Goal: Obtain resource: Obtain resource

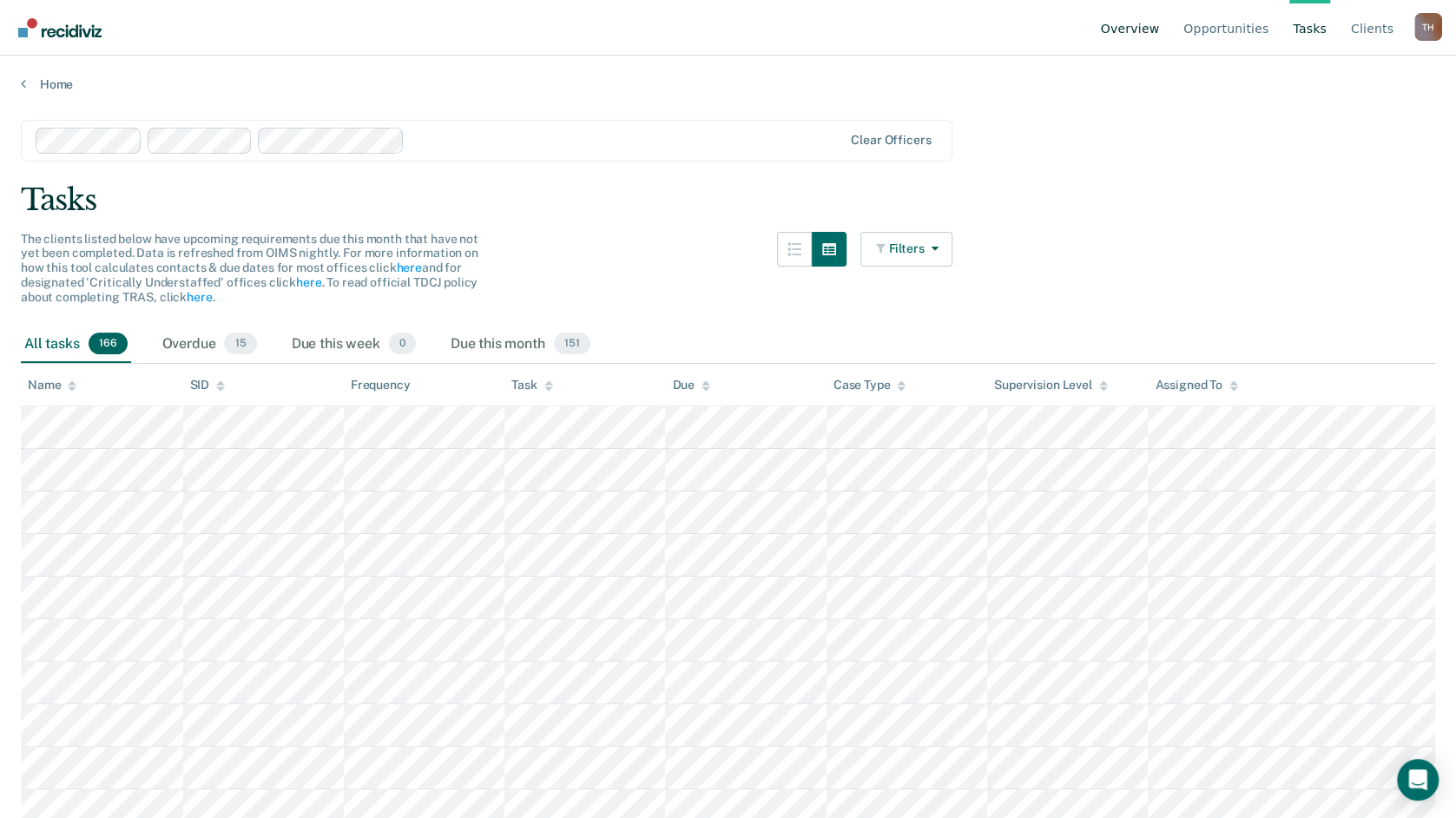
click at [1154, 29] on link "Overview" at bounding box center [1130, 28] width 66 height 56
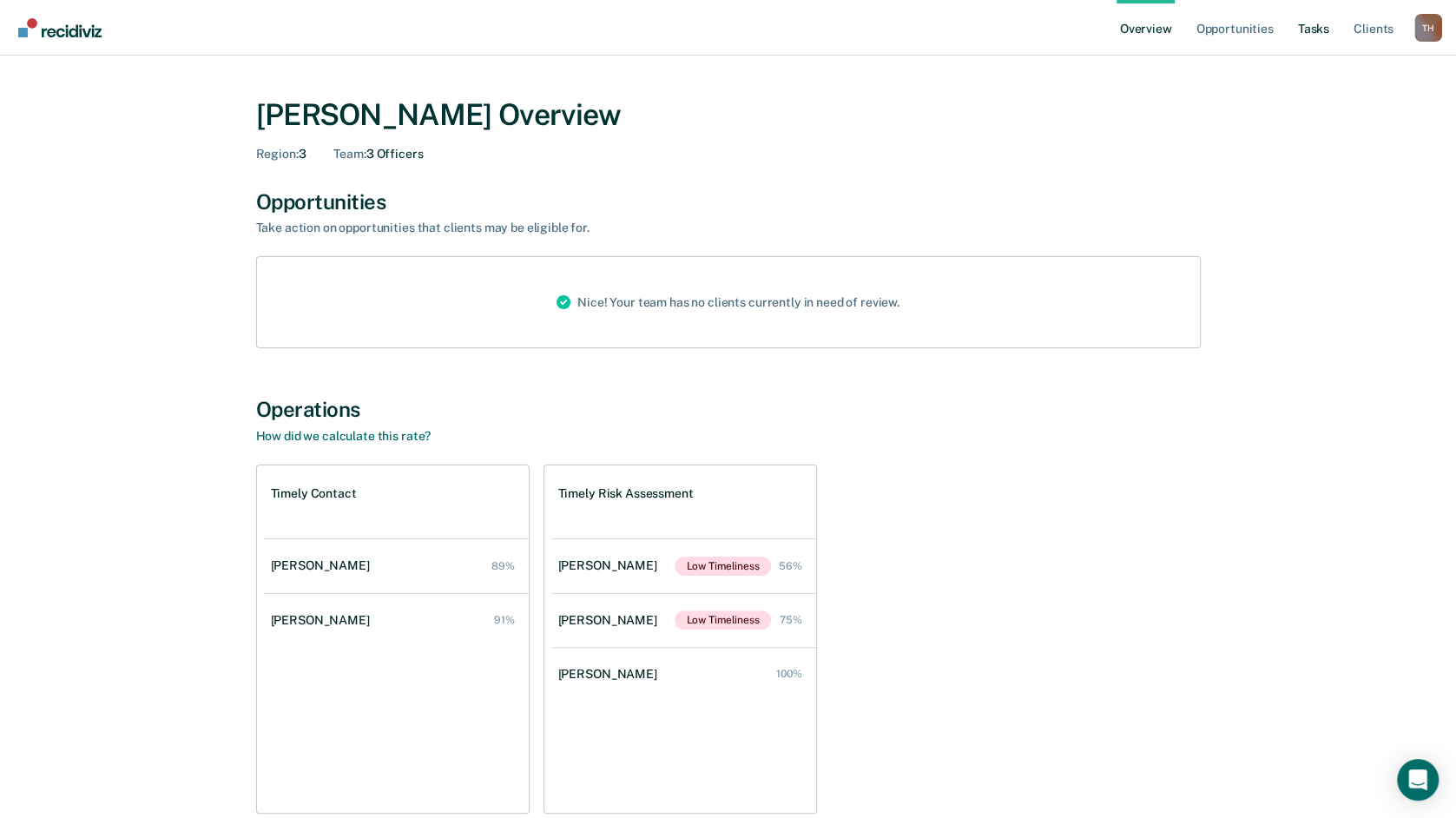
click at [1301, 34] on link "Tasks" at bounding box center [1313, 28] width 38 height 56
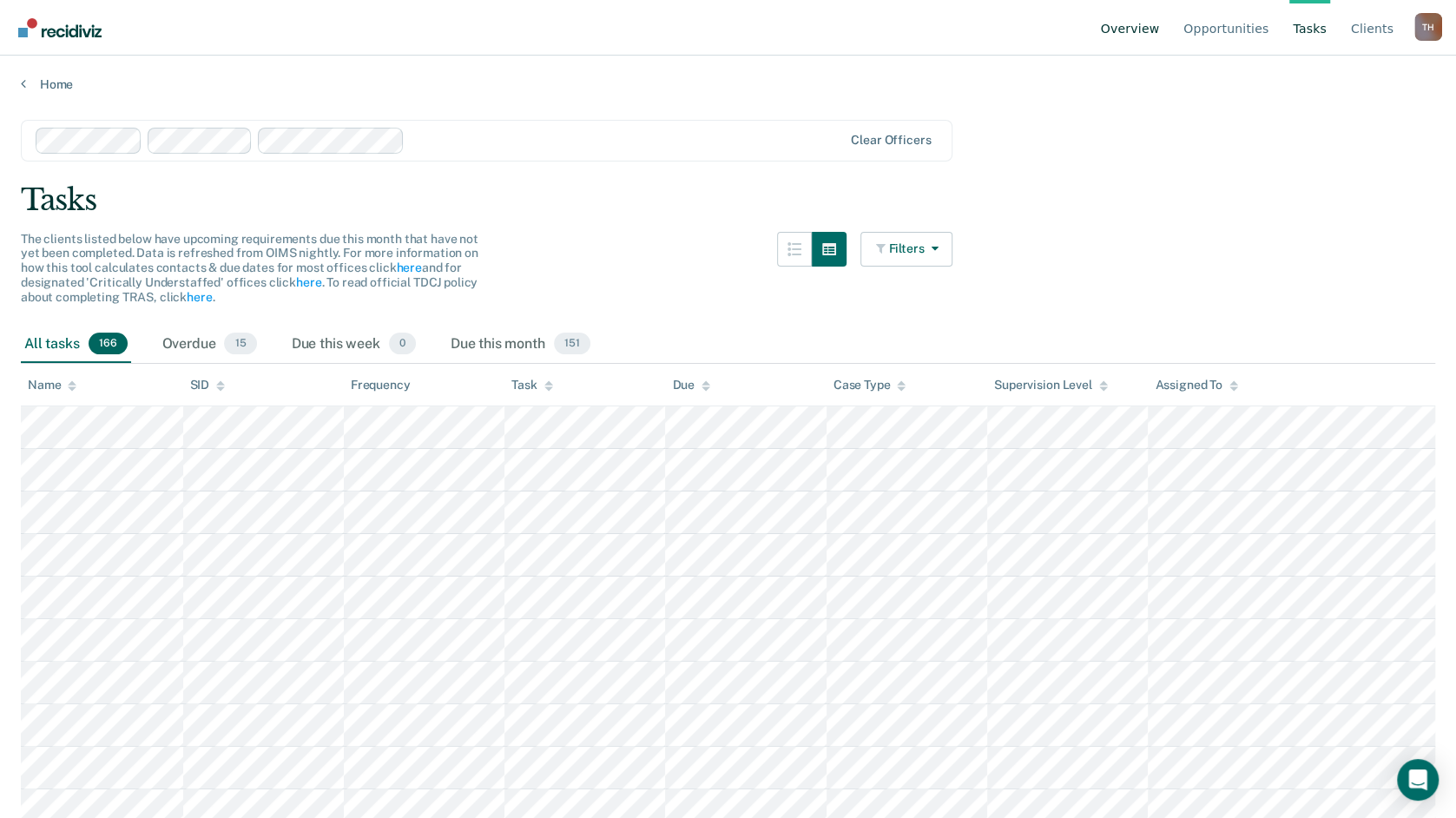
click at [1128, 29] on link "Overview" at bounding box center [1130, 28] width 66 height 56
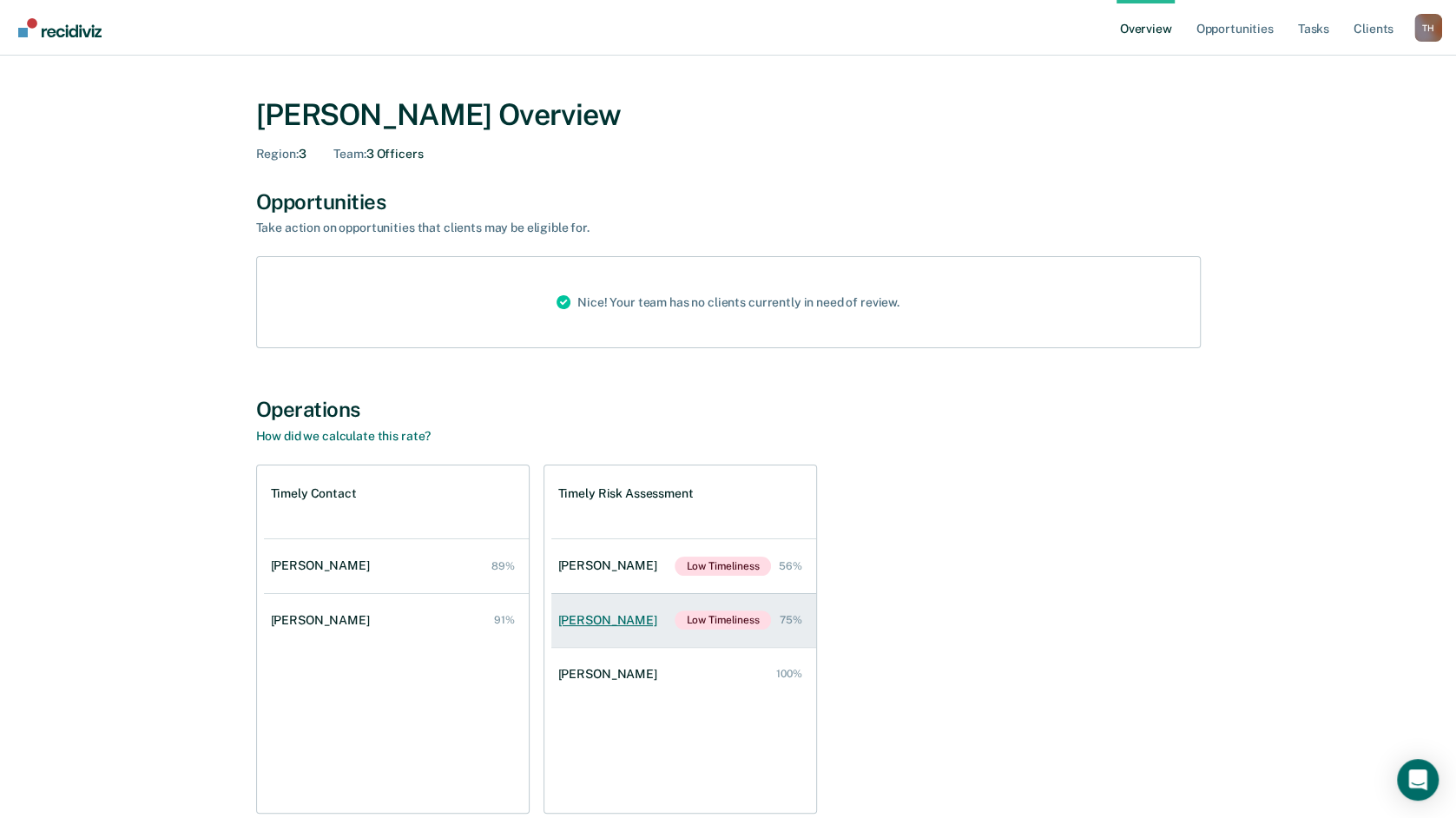
click at [601, 625] on div "[PERSON_NAME]" at bounding box center [611, 620] width 106 height 15
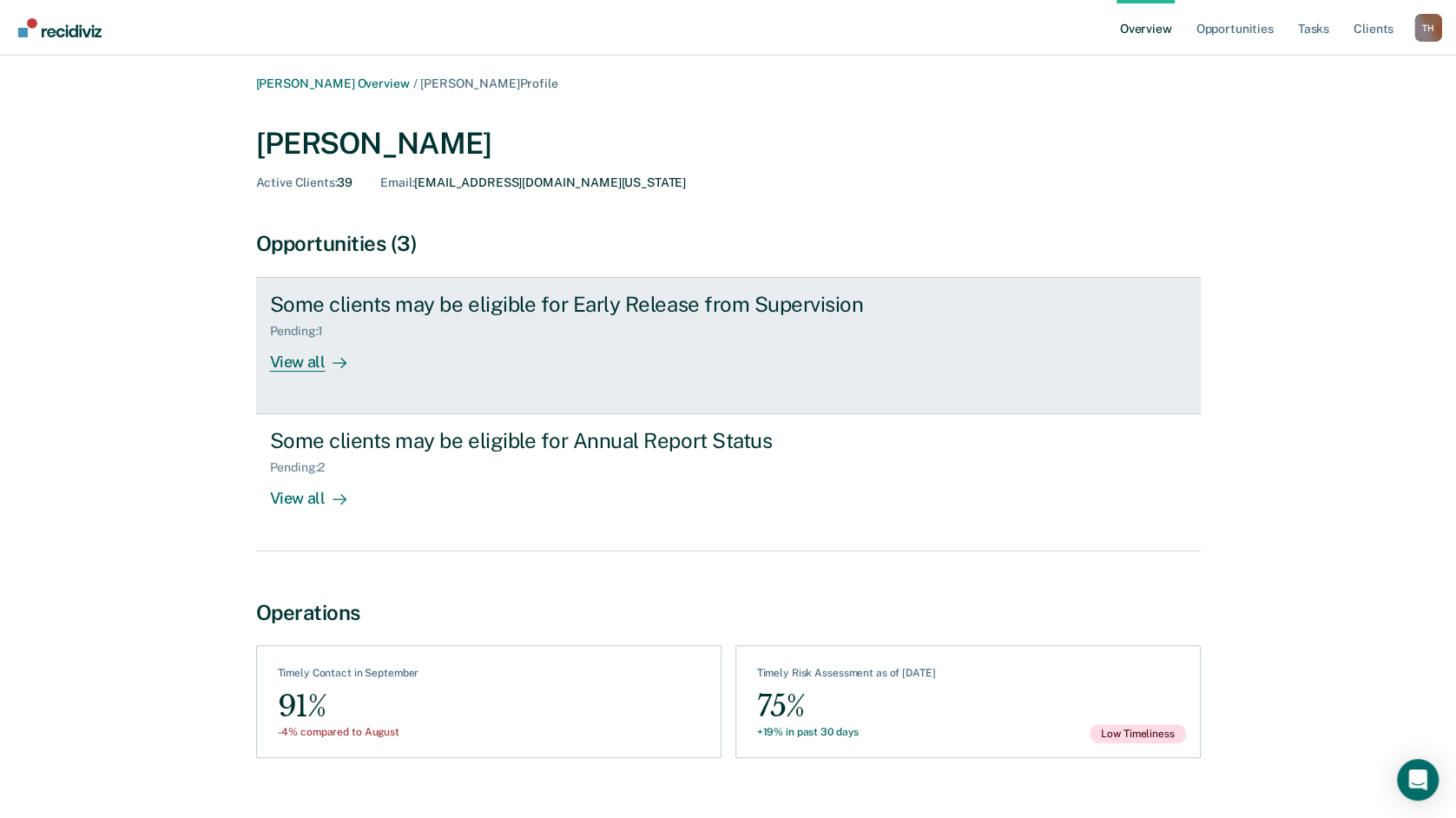
click at [310, 373] on link "Some clients may be eligible for Early Release from Supervision Pending : 1 Vie…" at bounding box center [728, 346] width 945 height 137
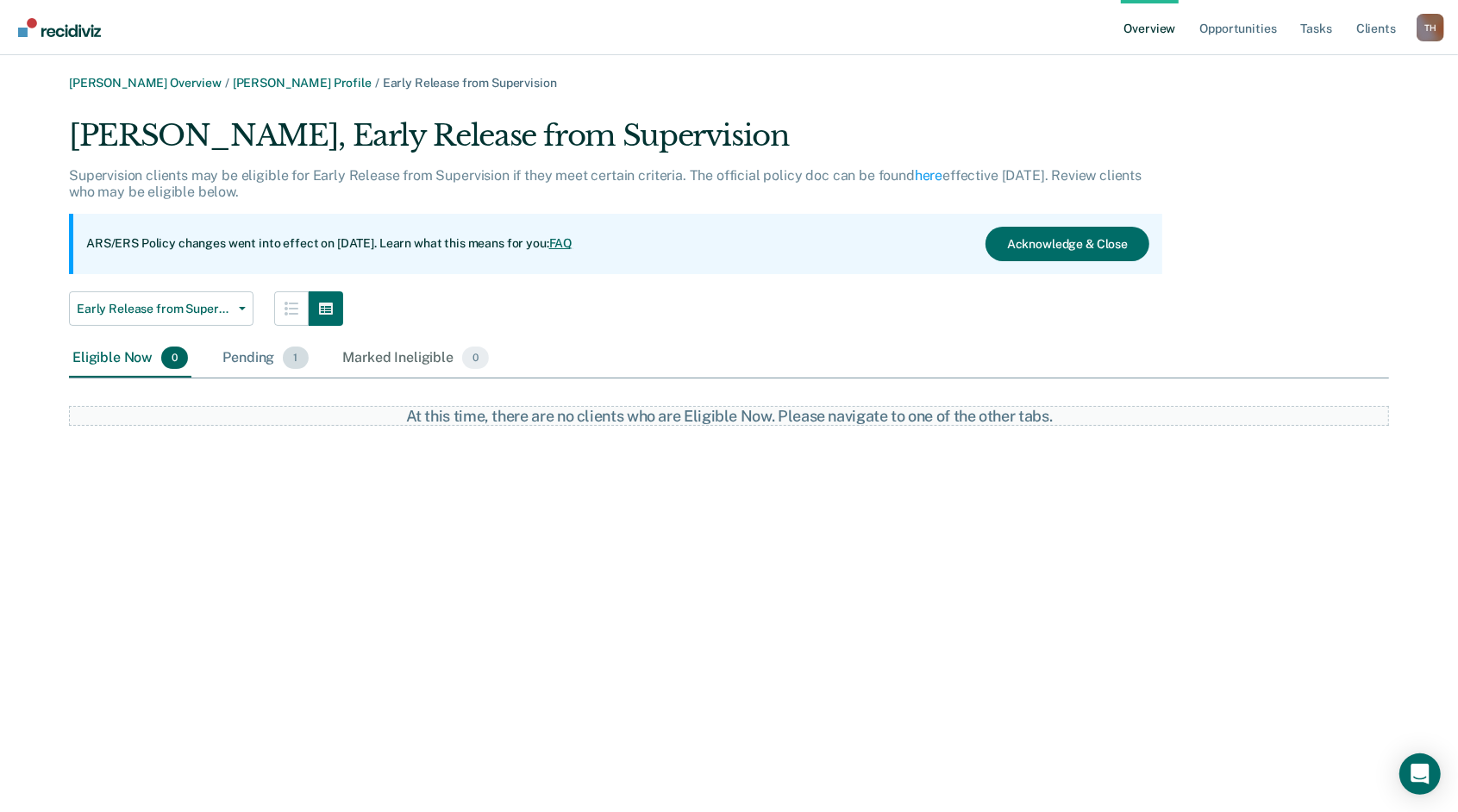
click at [260, 364] on div "Pending 1" at bounding box center [264, 358] width 92 height 38
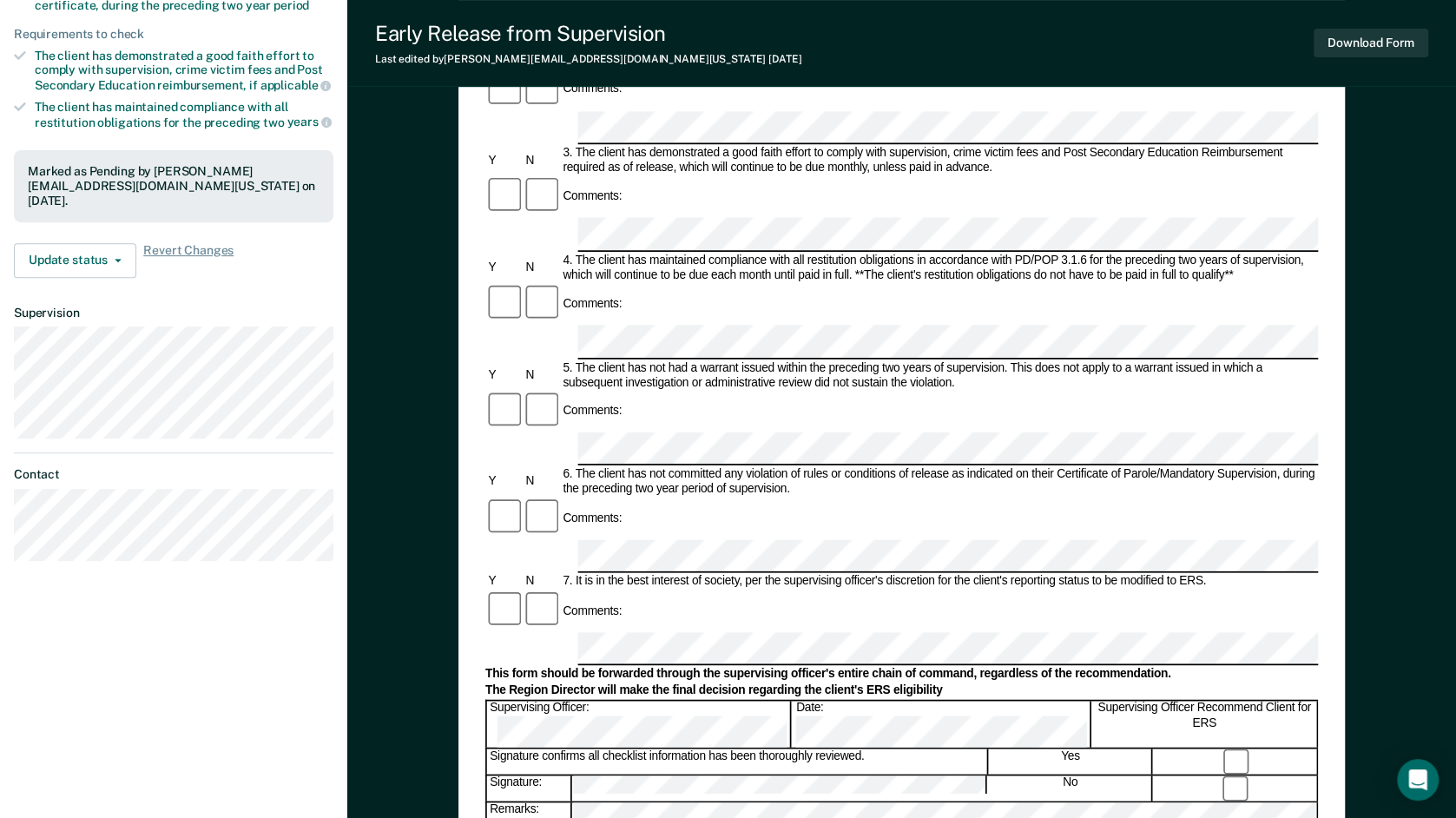
scroll to position [434, 0]
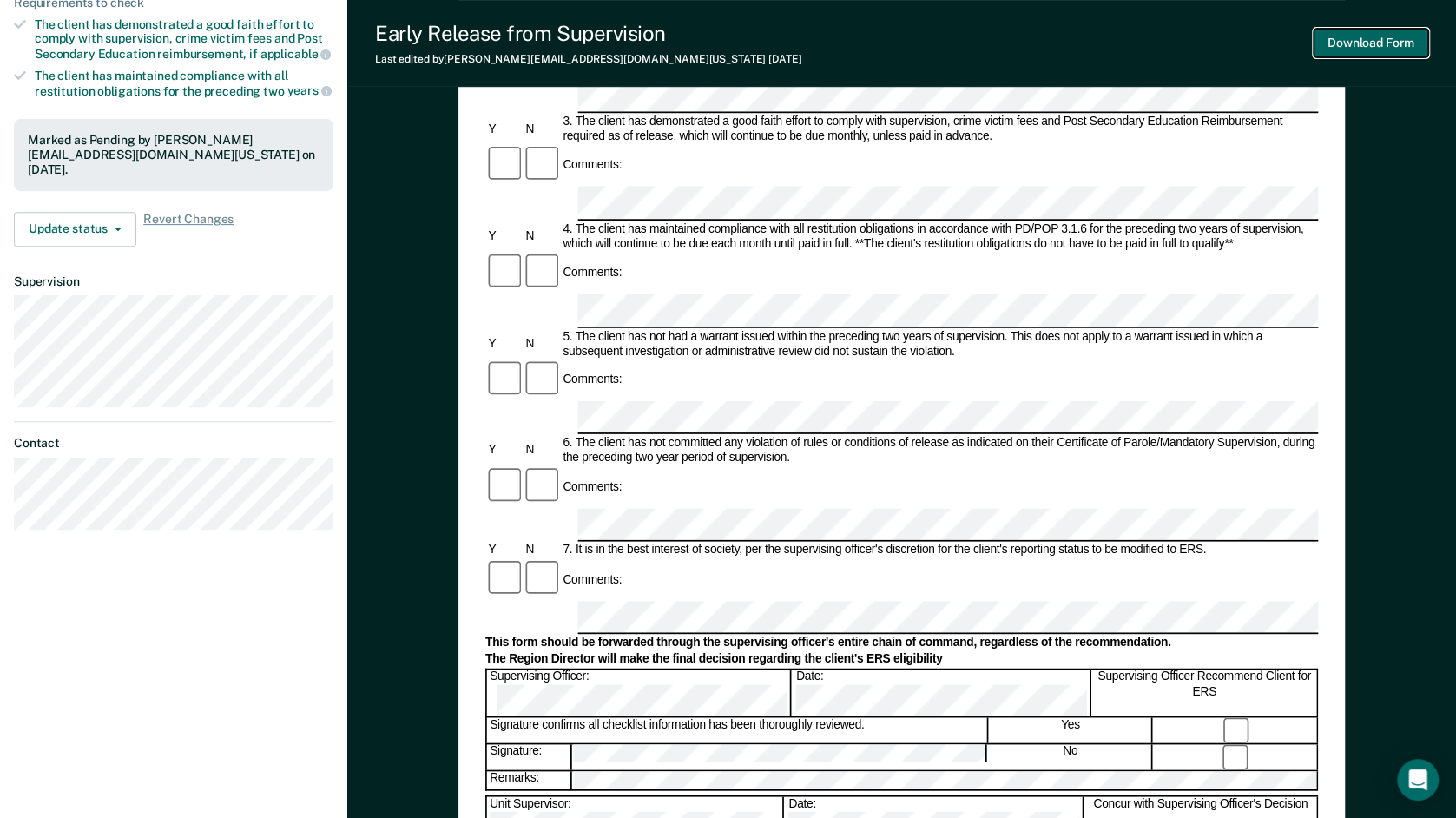
click at [1387, 49] on button "Download Form" at bounding box center [1371, 43] width 115 height 29
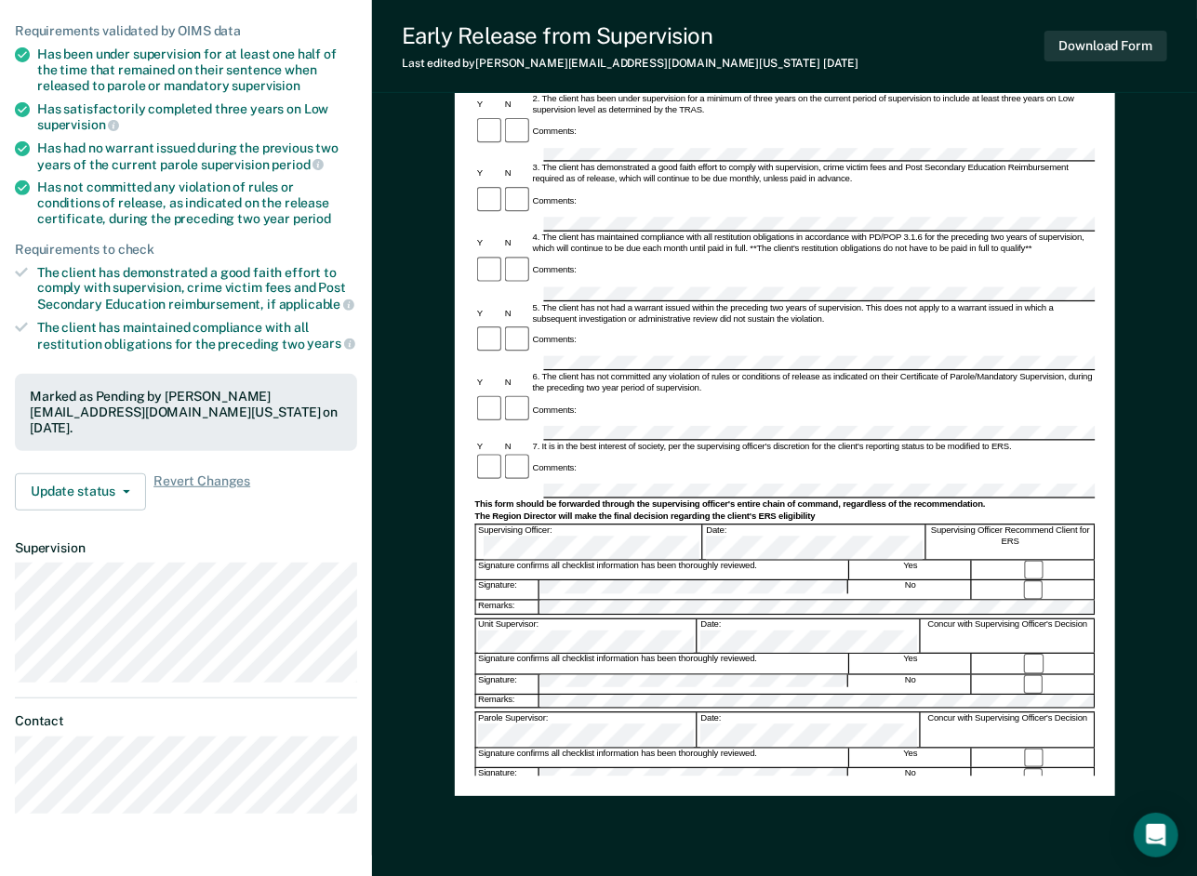
scroll to position [191, 0]
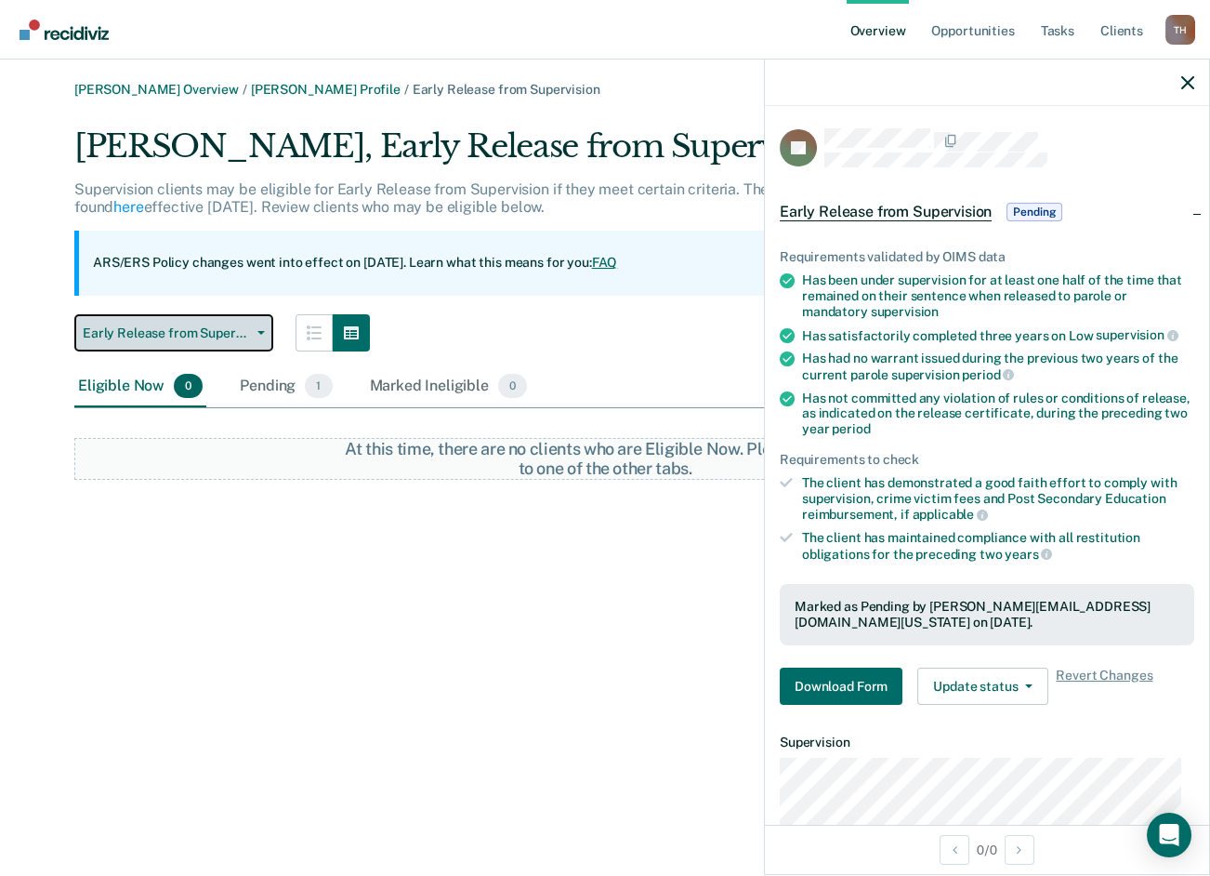
click at [245, 336] on span "Early Release from Supervision" at bounding box center [166, 333] width 167 height 16
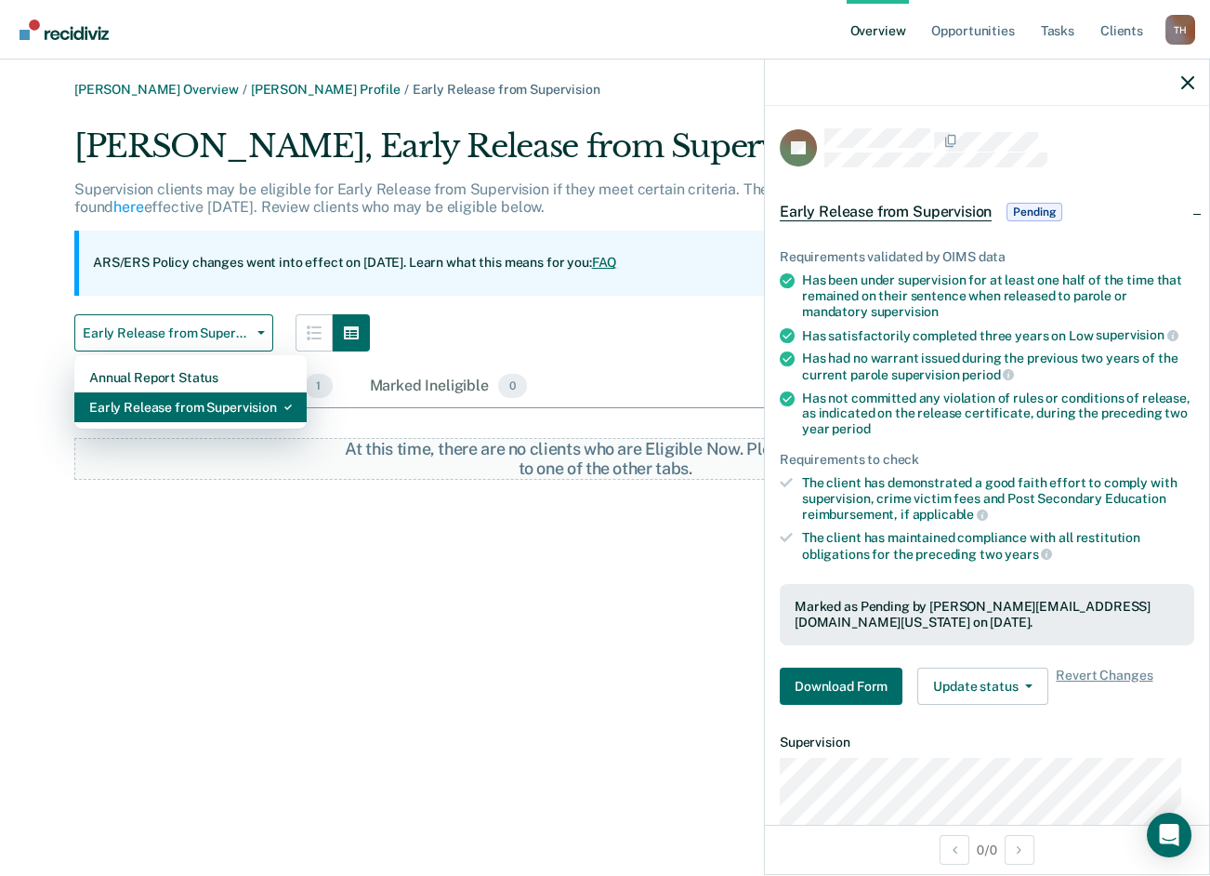
click at [218, 408] on div "Early Release from Supervision" at bounding box center [190, 407] width 203 height 30
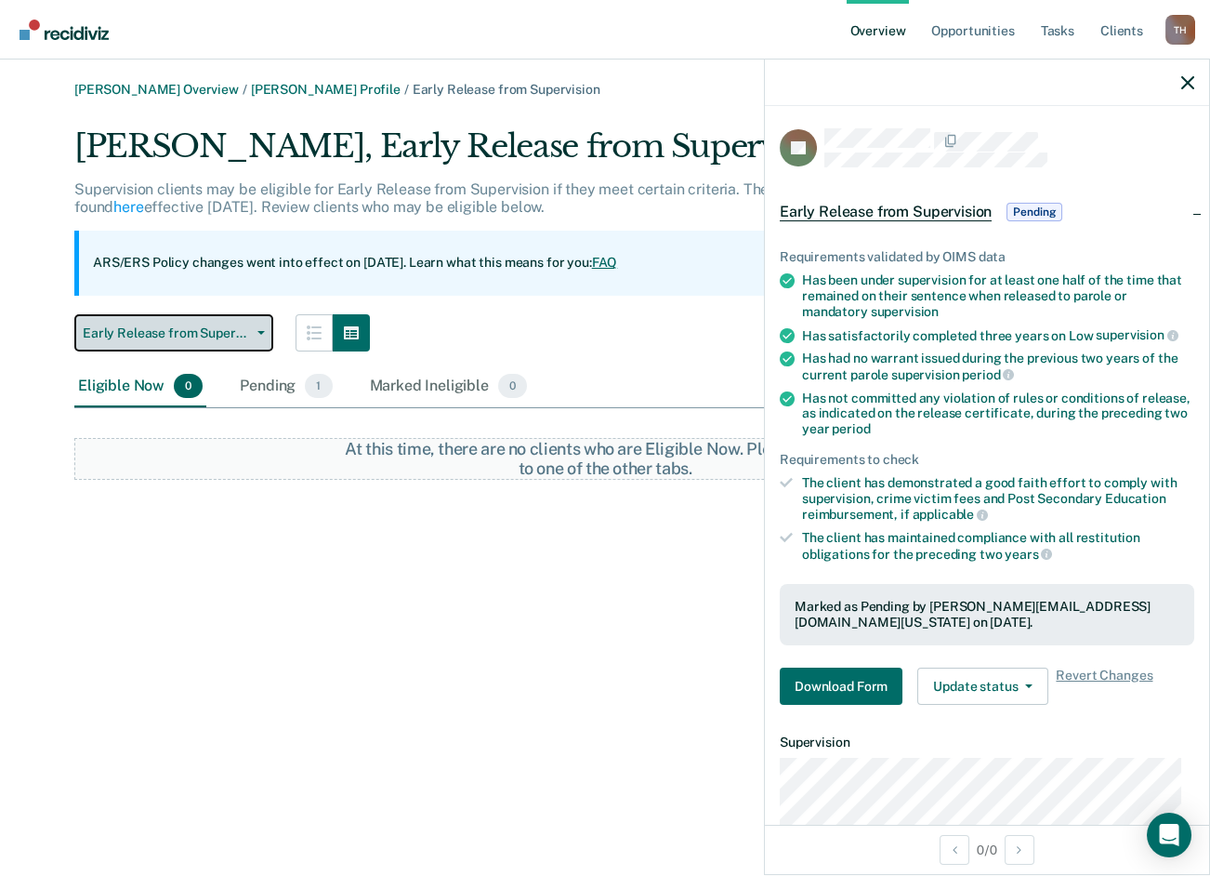
click at [233, 335] on span "Early Release from Supervision" at bounding box center [166, 333] width 167 height 16
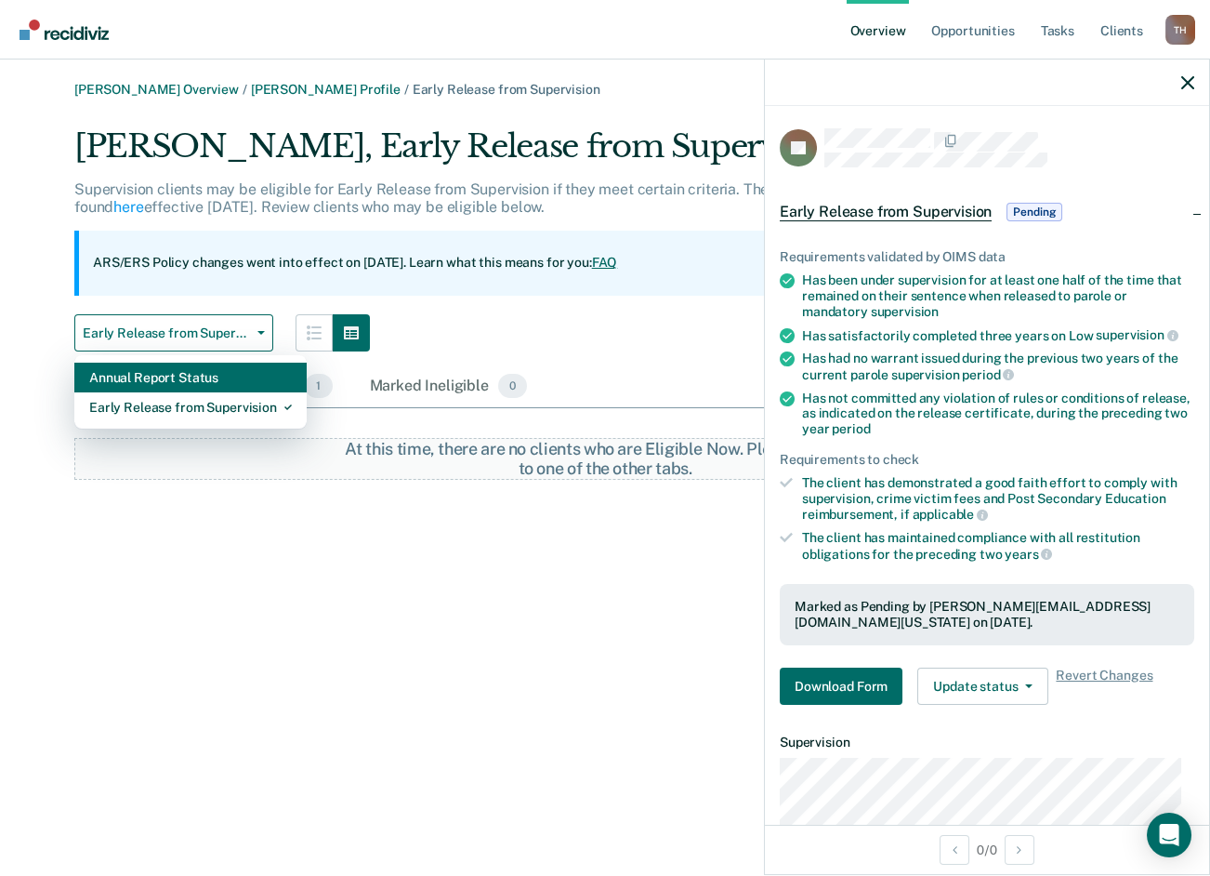
click at [211, 382] on div "Annual Report Status" at bounding box center [190, 378] width 203 height 30
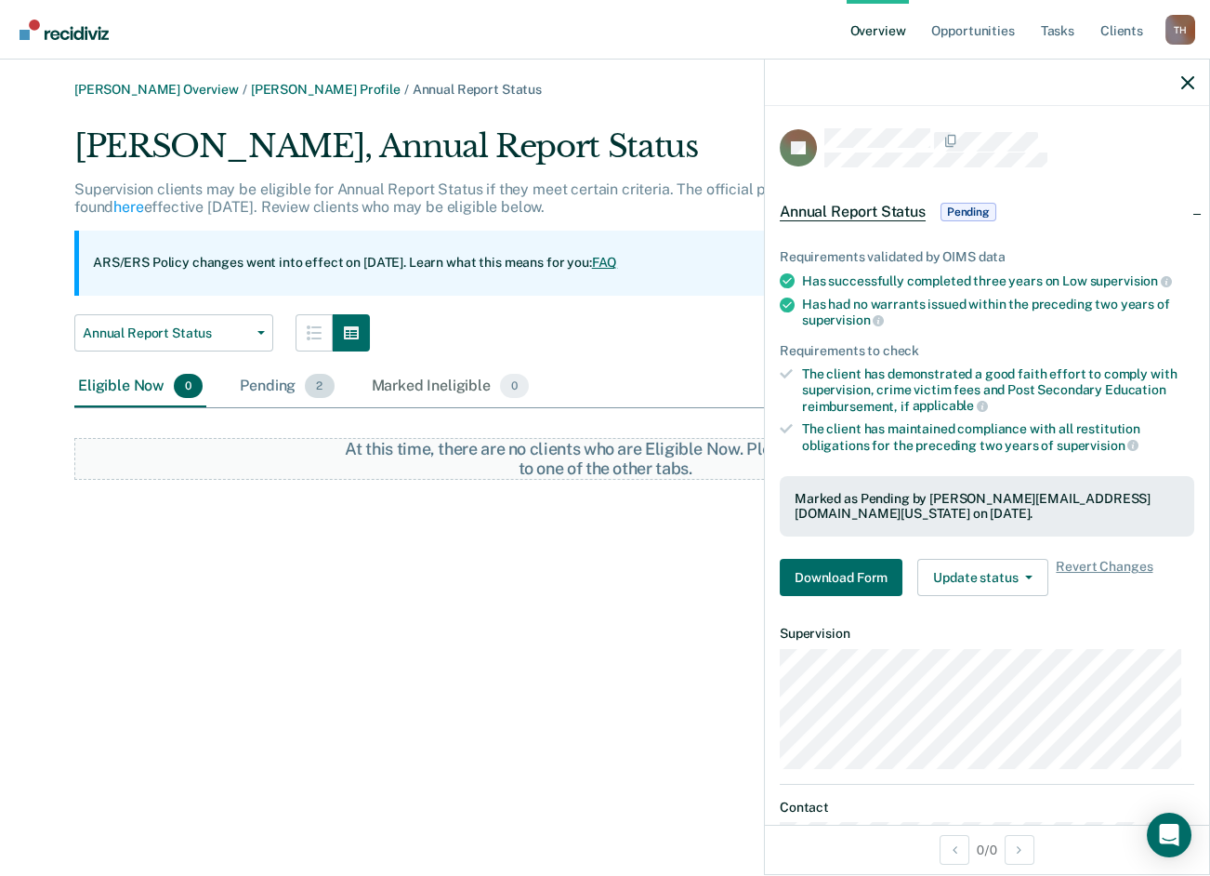
click at [270, 387] on div "Pending 2" at bounding box center [286, 386] width 101 height 41
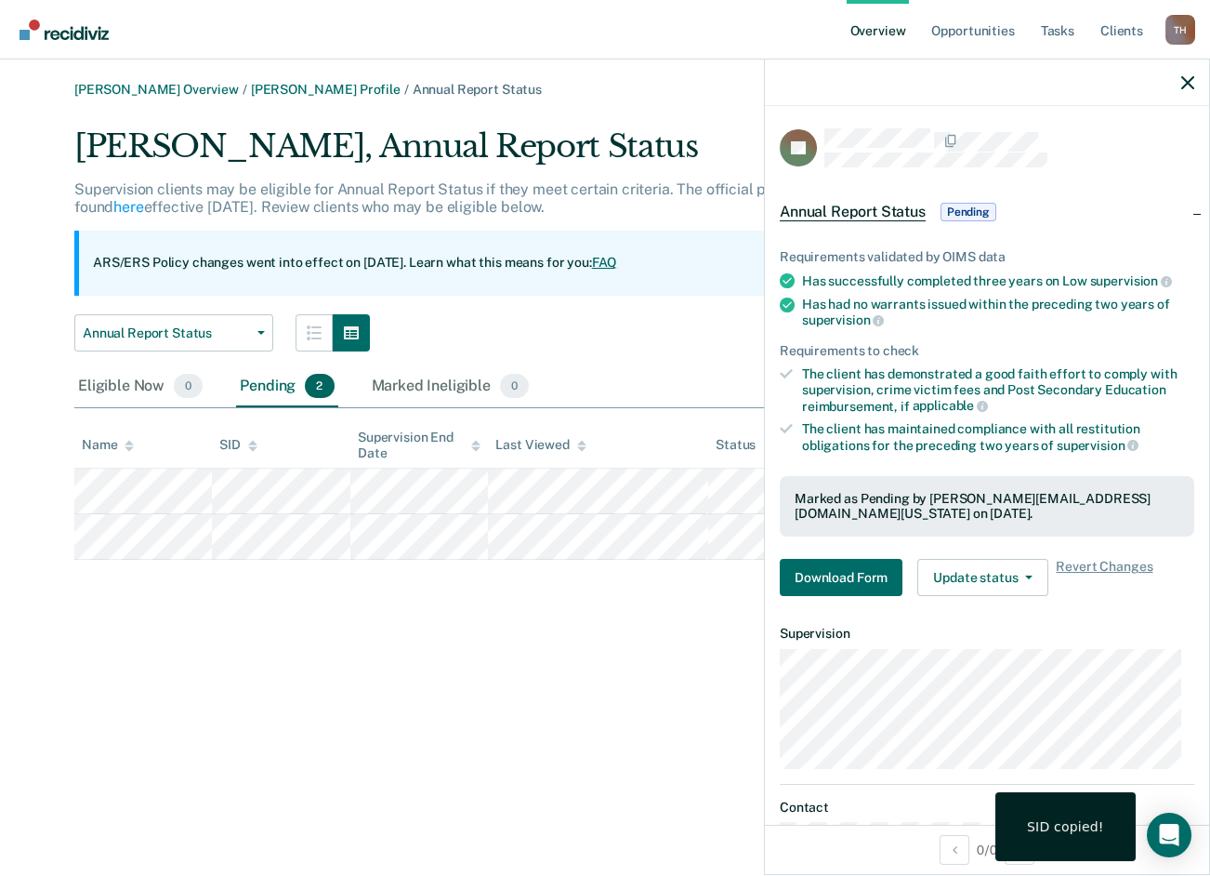
click at [1199, 91] on div at bounding box center [987, 83] width 444 height 46
click at [1195, 86] on div at bounding box center [987, 83] width 444 height 46
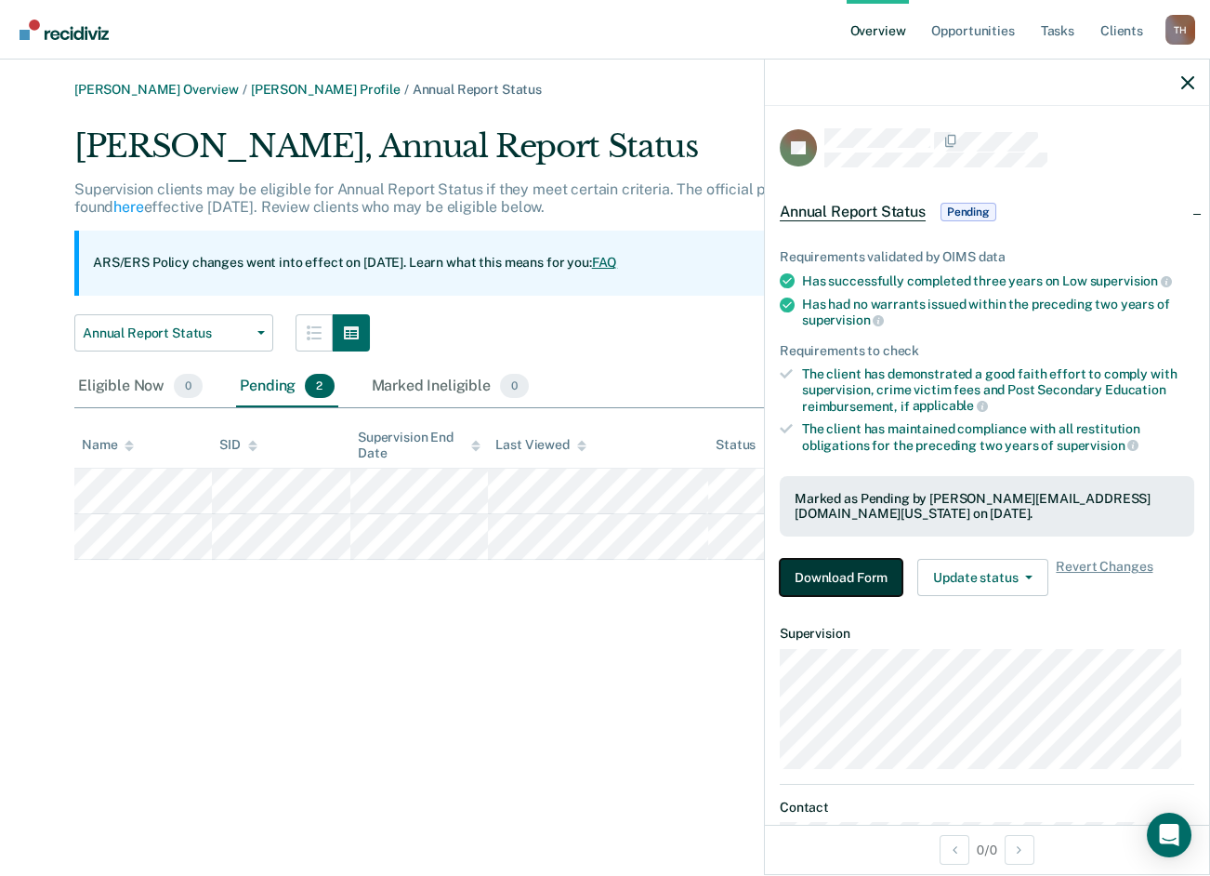
click at [810, 586] on button "Download Form" at bounding box center [841, 577] width 123 height 37
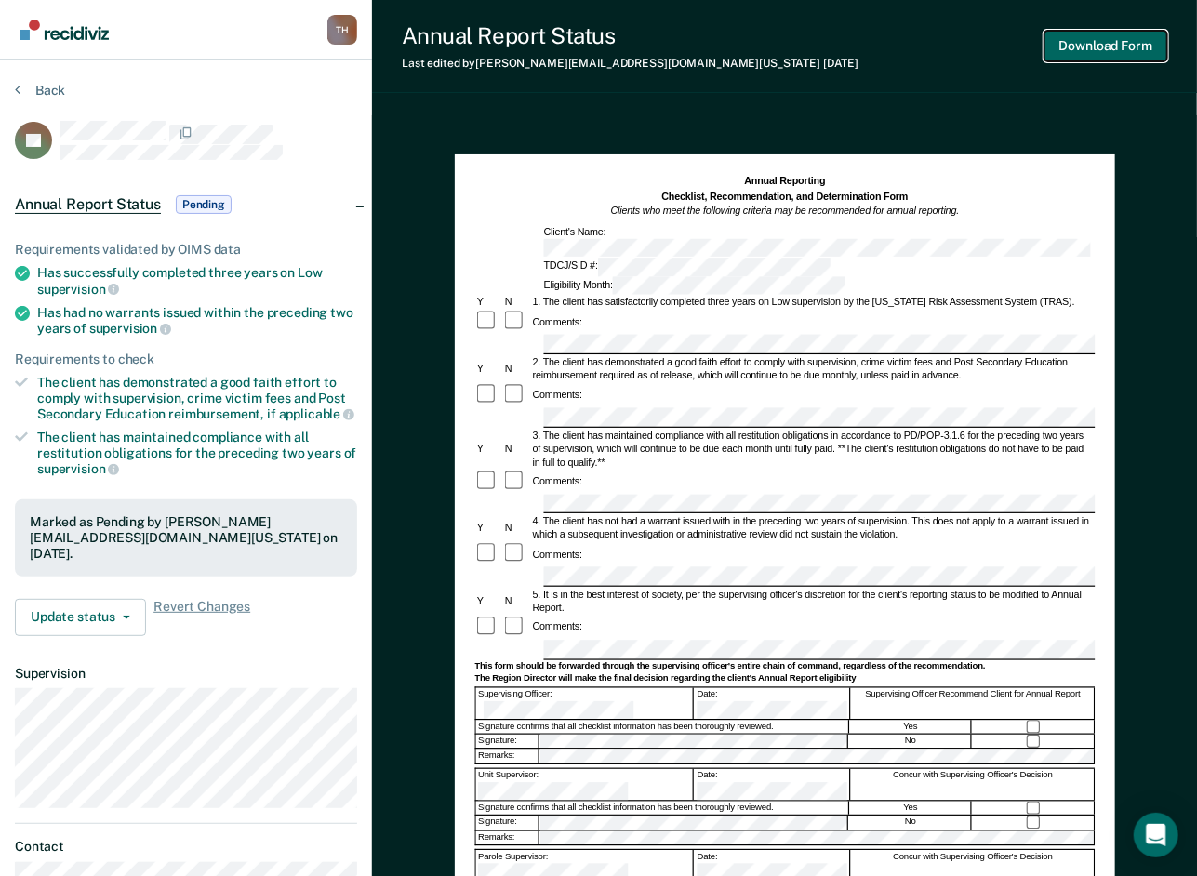
click at [1078, 44] on button "Download Form" at bounding box center [1105, 46] width 123 height 31
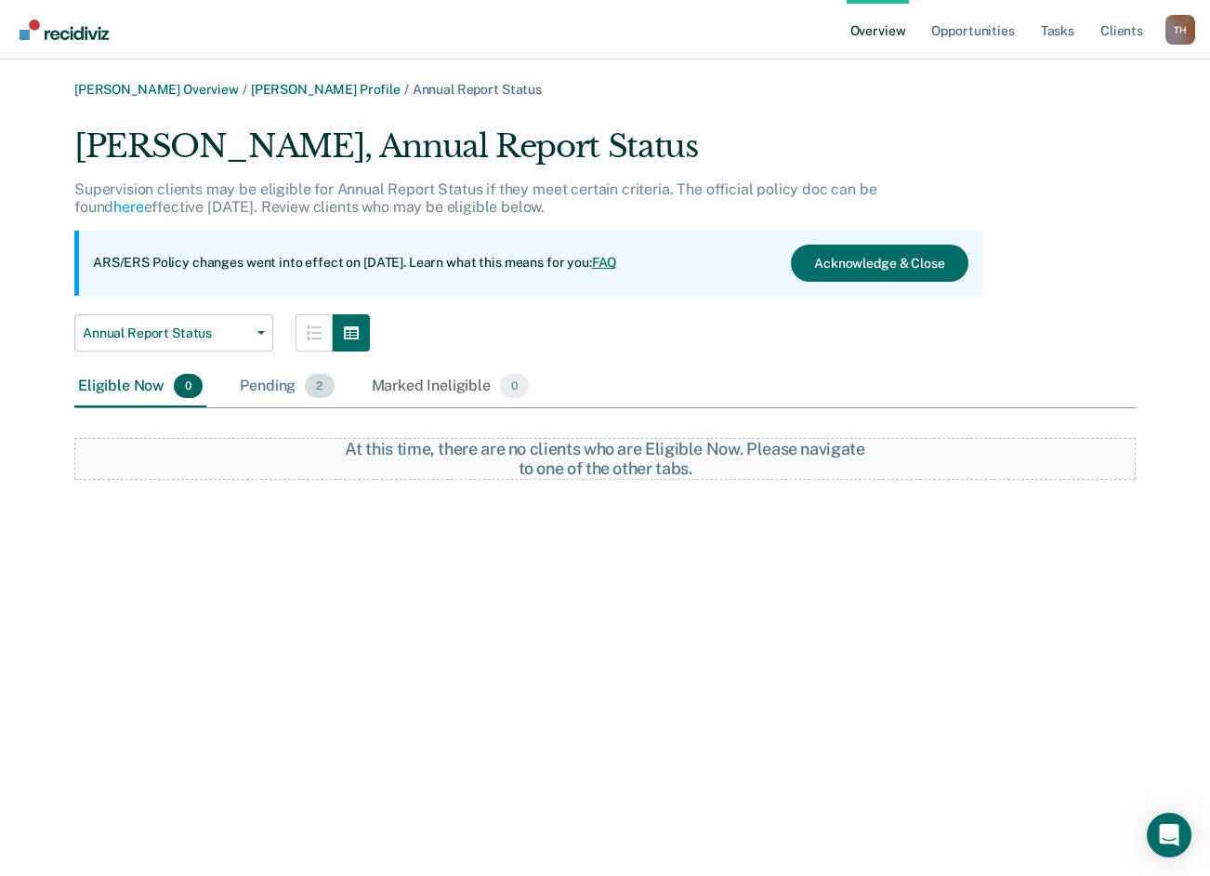
click at [269, 382] on div "Pending 2" at bounding box center [286, 386] width 101 height 41
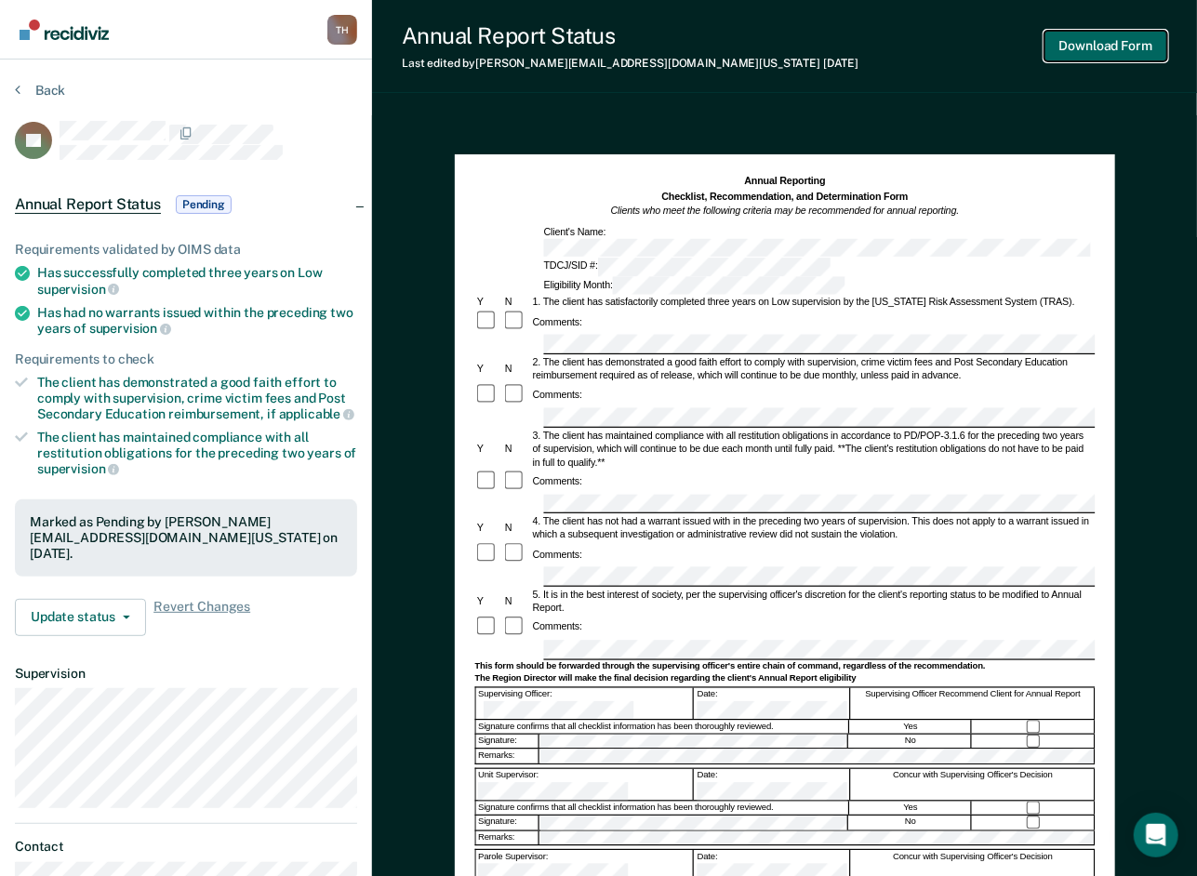
click at [1146, 41] on button "Download Form" at bounding box center [1105, 46] width 123 height 31
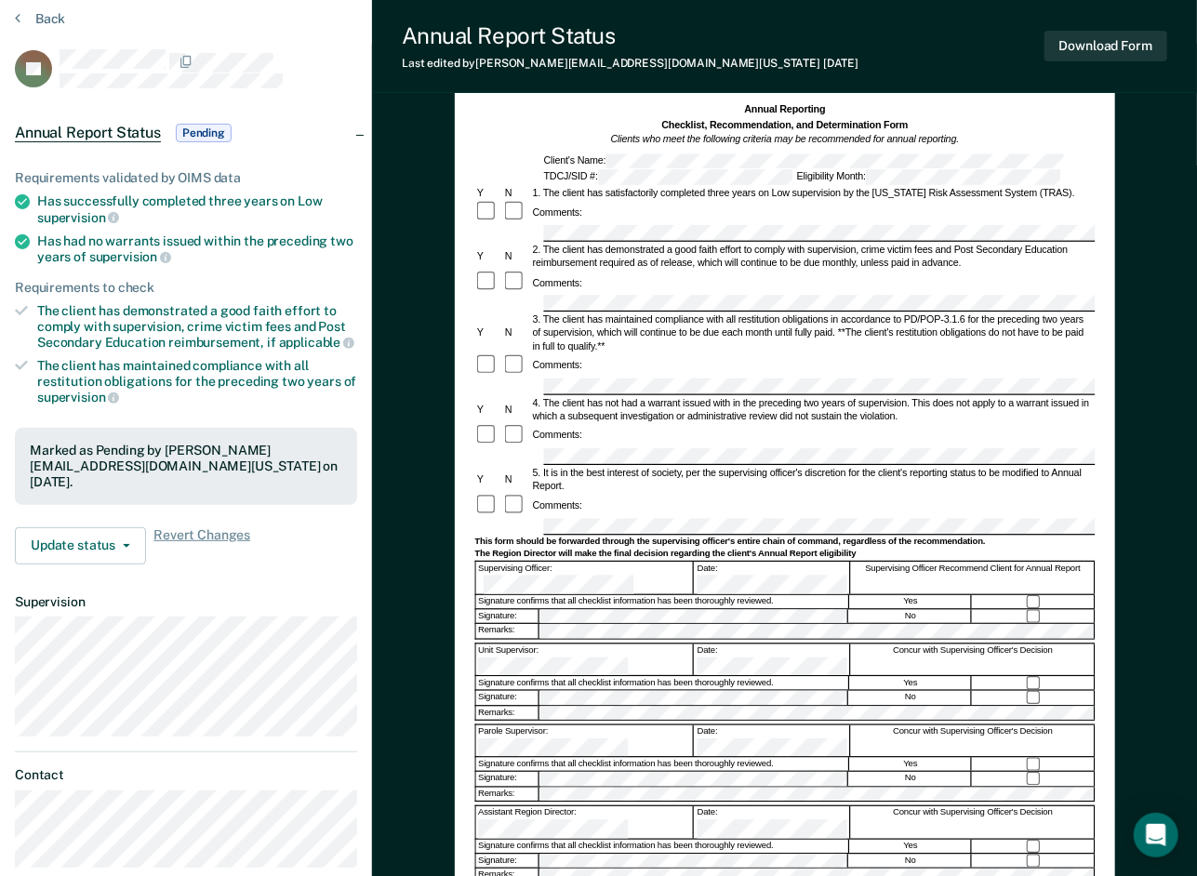
scroll to position [93, 0]
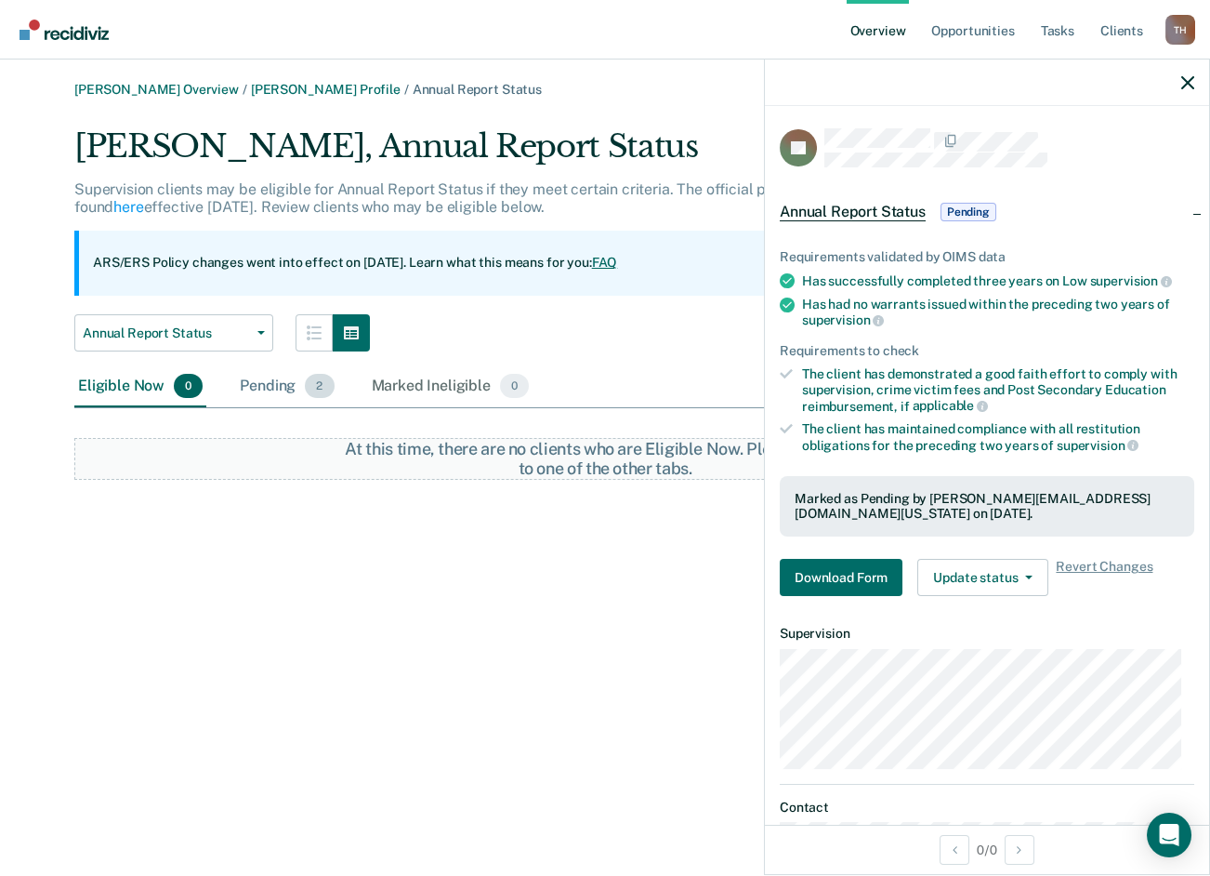
click at [284, 394] on div "Pending 2" at bounding box center [286, 386] width 101 height 41
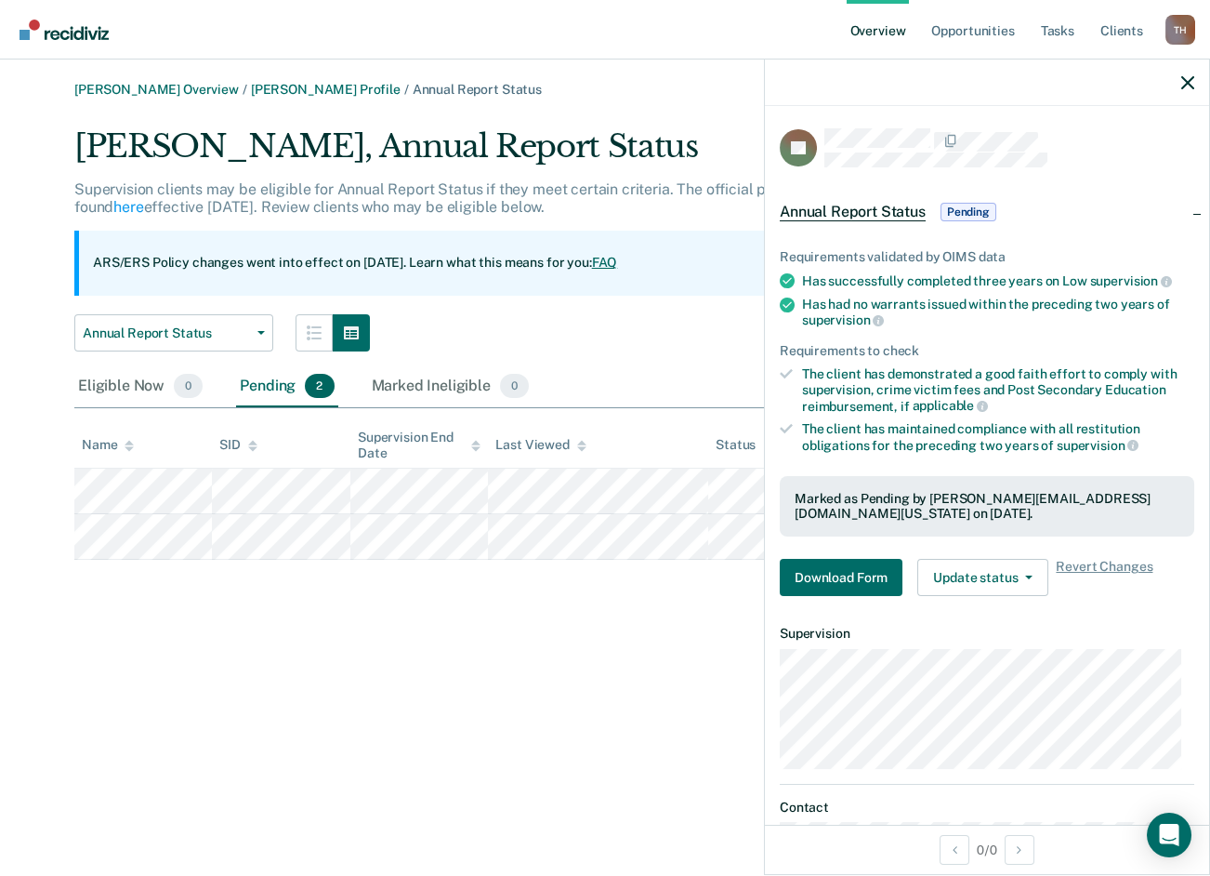
click at [1178, 88] on div at bounding box center [987, 83] width 444 height 46
click at [1185, 76] on icon "button" at bounding box center [1188, 82] width 13 height 13
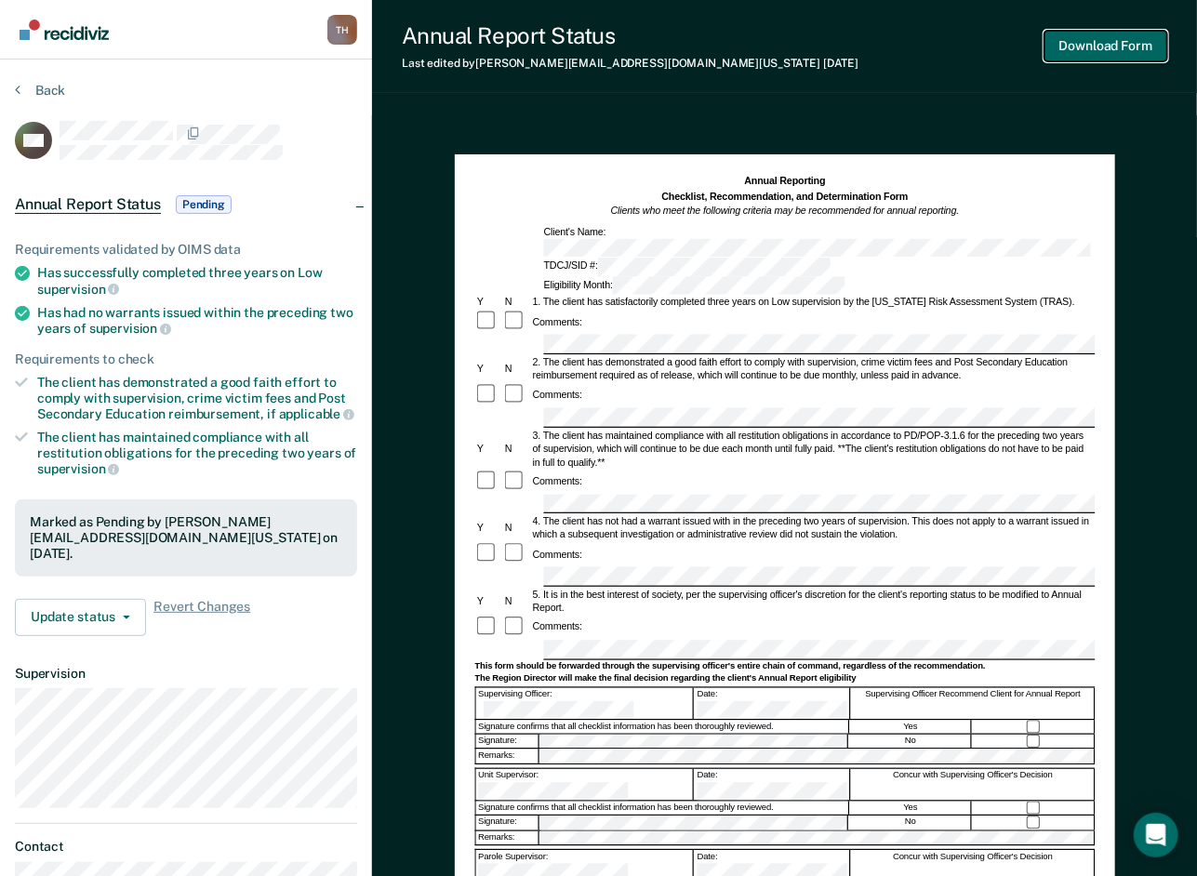
click at [1100, 49] on button "Download Form" at bounding box center [1105, 46] width 123 height 31
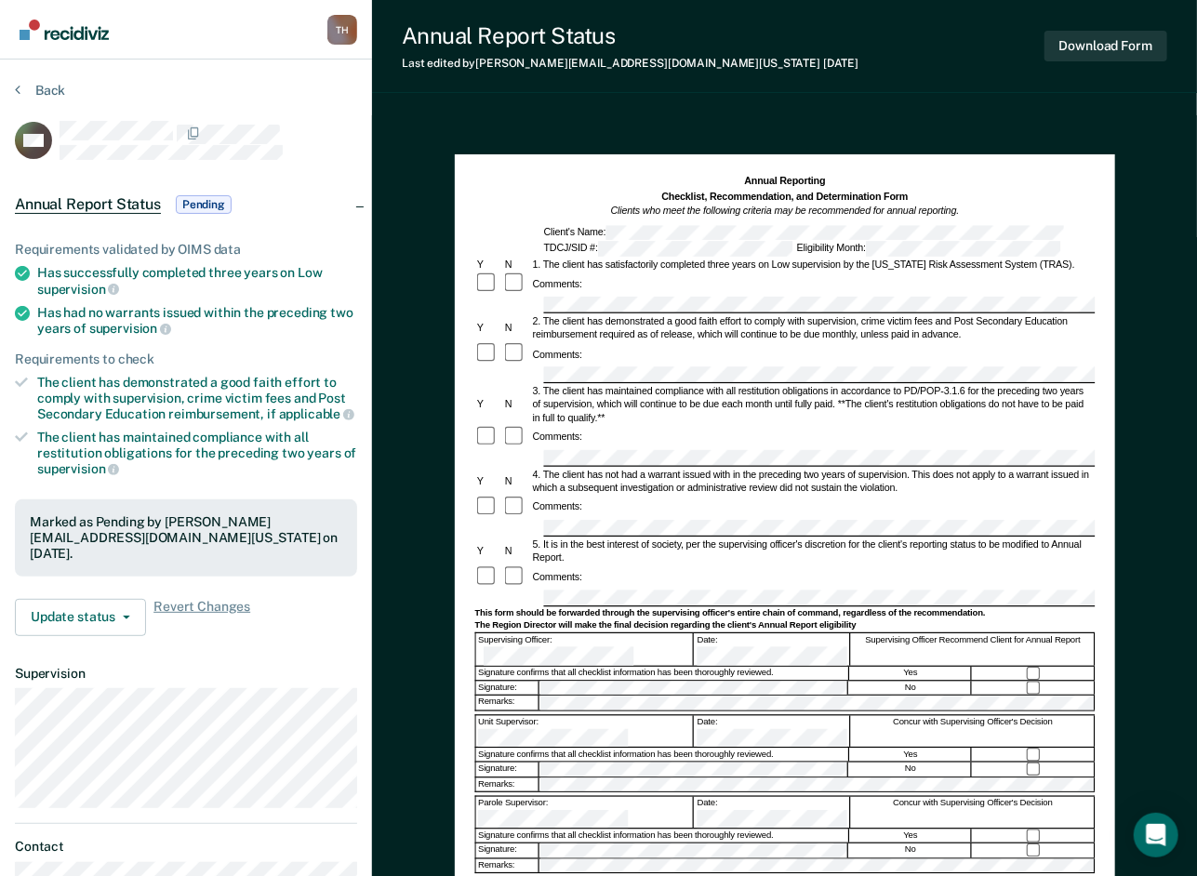
click at [730, 633] on div "Supervising Officer: Date: Supervising Officer Recommend Client for Annual Repo…" at bounding box center [784, 649] width 620 height 33
click at [1103, 47] on button "Download Form" at bounding box center [1105, 46] width 123 height 31
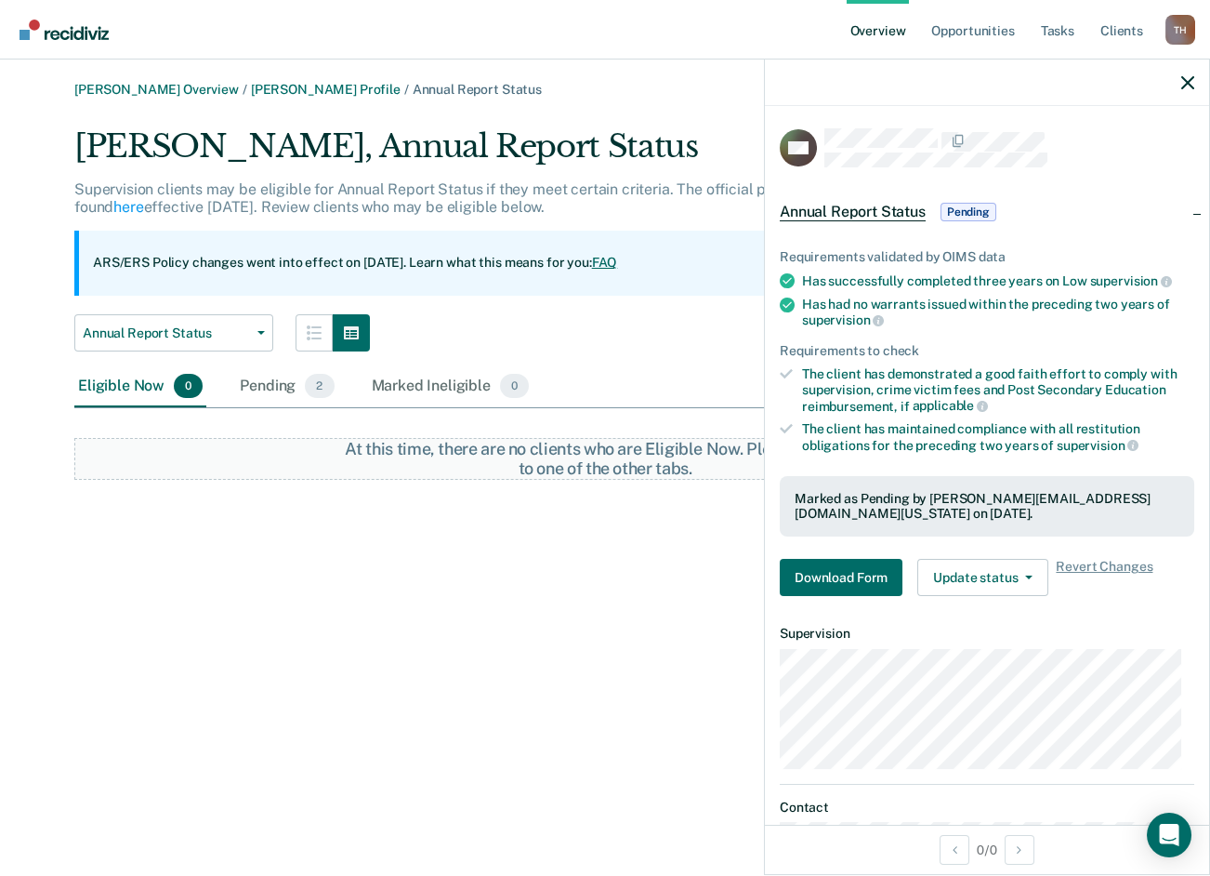
click at [681, 582] on div "[PERSON_NAME] Overview / [PERSON_NAME] Profile / Annual Report Status [PERSON_N…" at bounding box center [605, 449] width 1166 height 734
click at [259, 382] on div "Pending 2" at bounding box center [286, 386] width 101 height 41
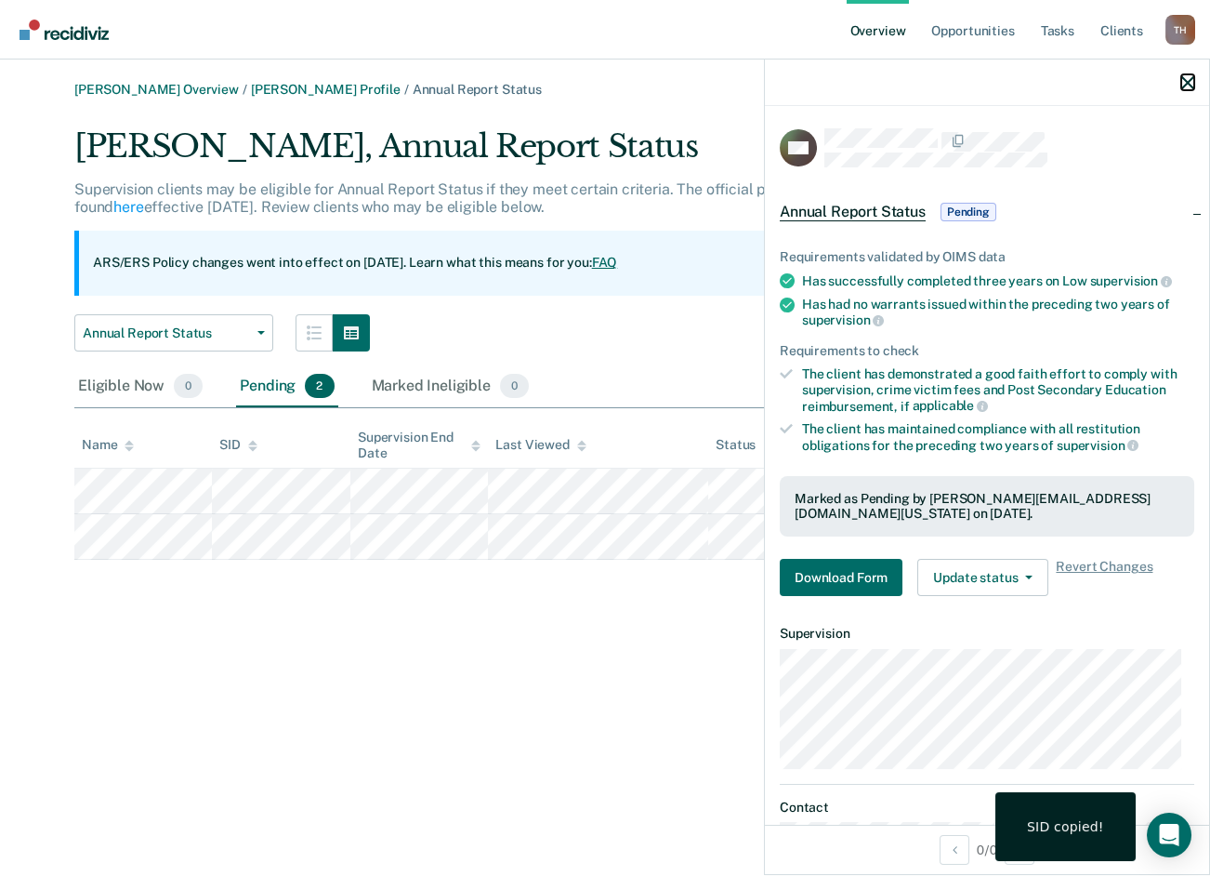
drag, startPoint x: 1183, startPoint y: 76, endPoint x: 1179, endPoint y: 103, distance: 27.2
click at [1184, 77] on icon "button" at bounding box center [1188, 82] width 13 height 13
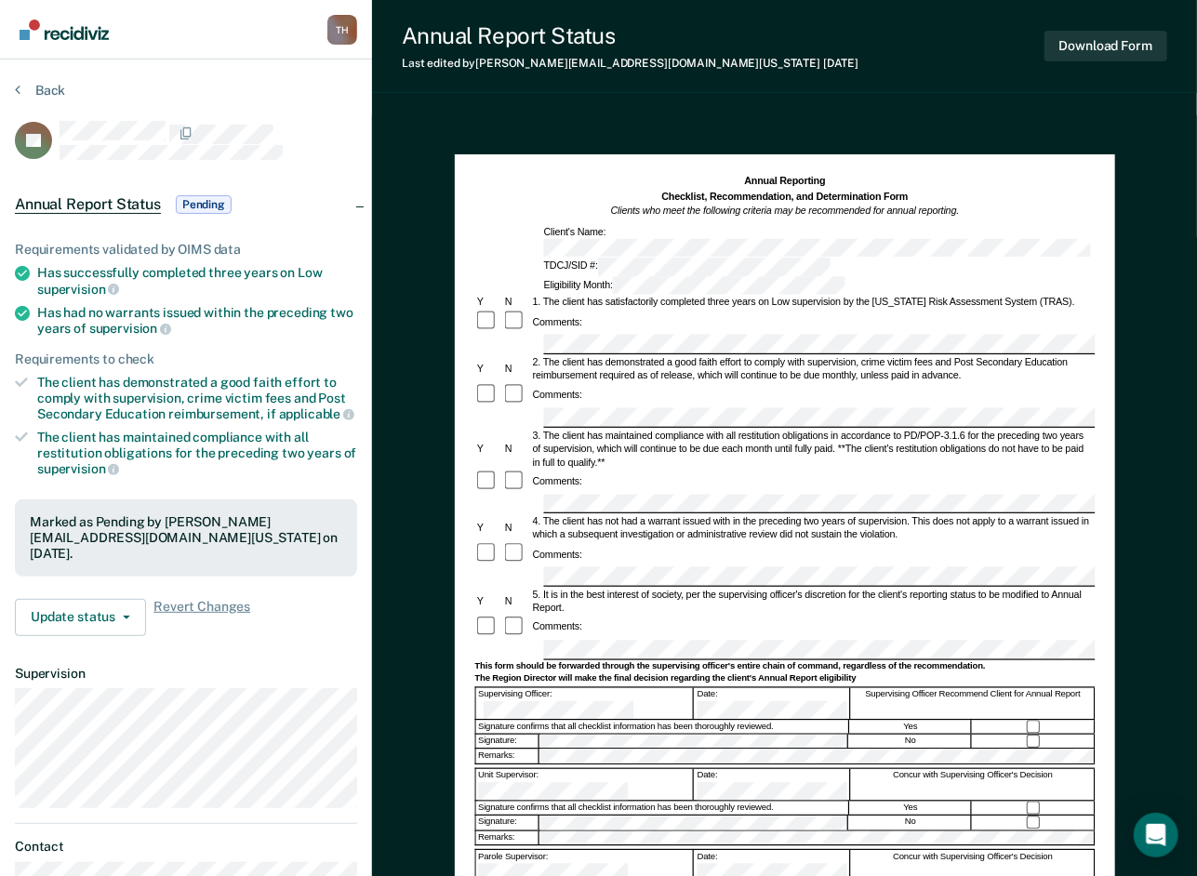
click at [725, 614] on form "Annual Reporting Checklist, Recommendation, and Determination Form Clients who …" at bounding box center [784, 639] width 620 height 929
click at [710, 700] on form "Annual Reporting Checklist, Recommendation, and Determination Form Clients who …" at bounding box center [784, 639] width 620 height 929
click at [925, 615] on div "Comments:" at bounding box center [784, 626] width 620 height 23
click at [1136, 43] on button "Download Form" at bounding box center [1105, 46] width 123 height 31
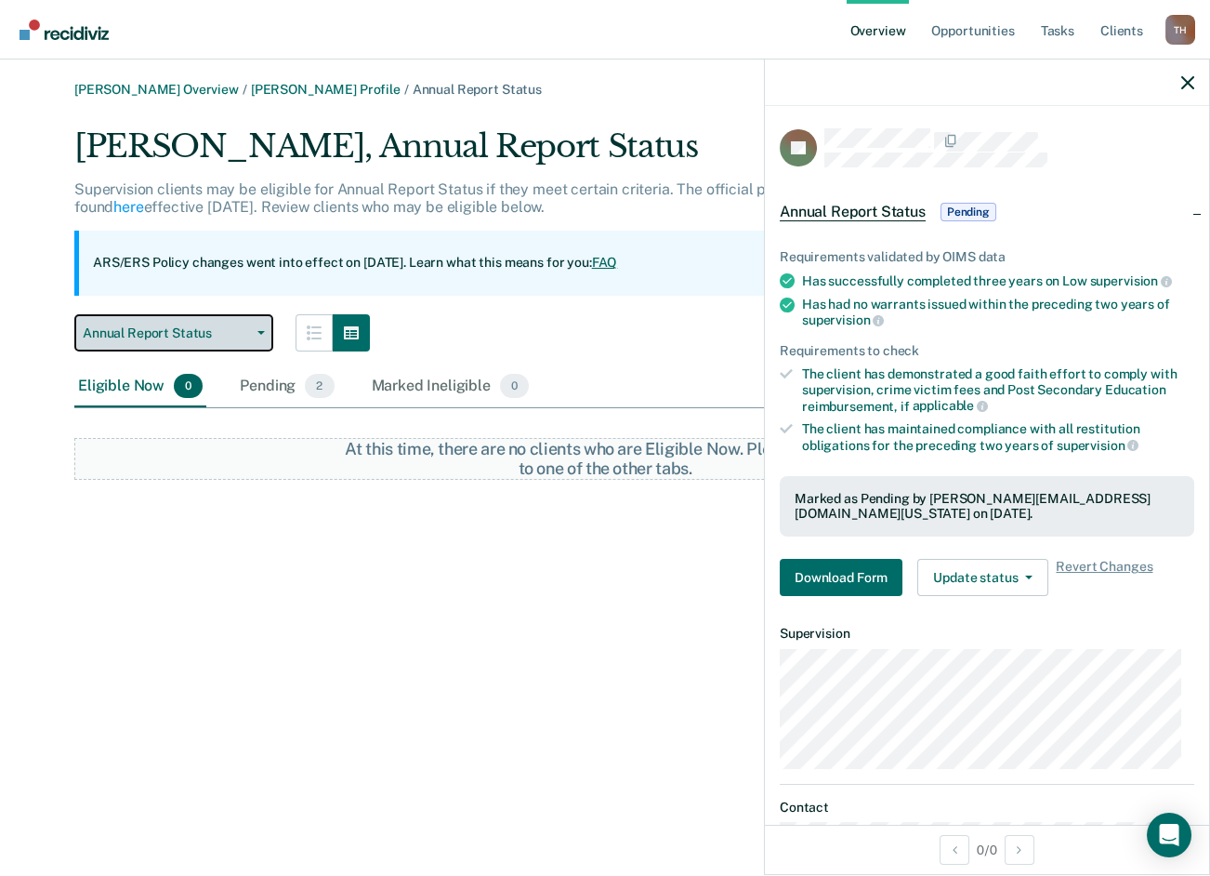
click at [250, 337] on button "Annual Report Status" at bounding box center [173, 332] width 199 height 37
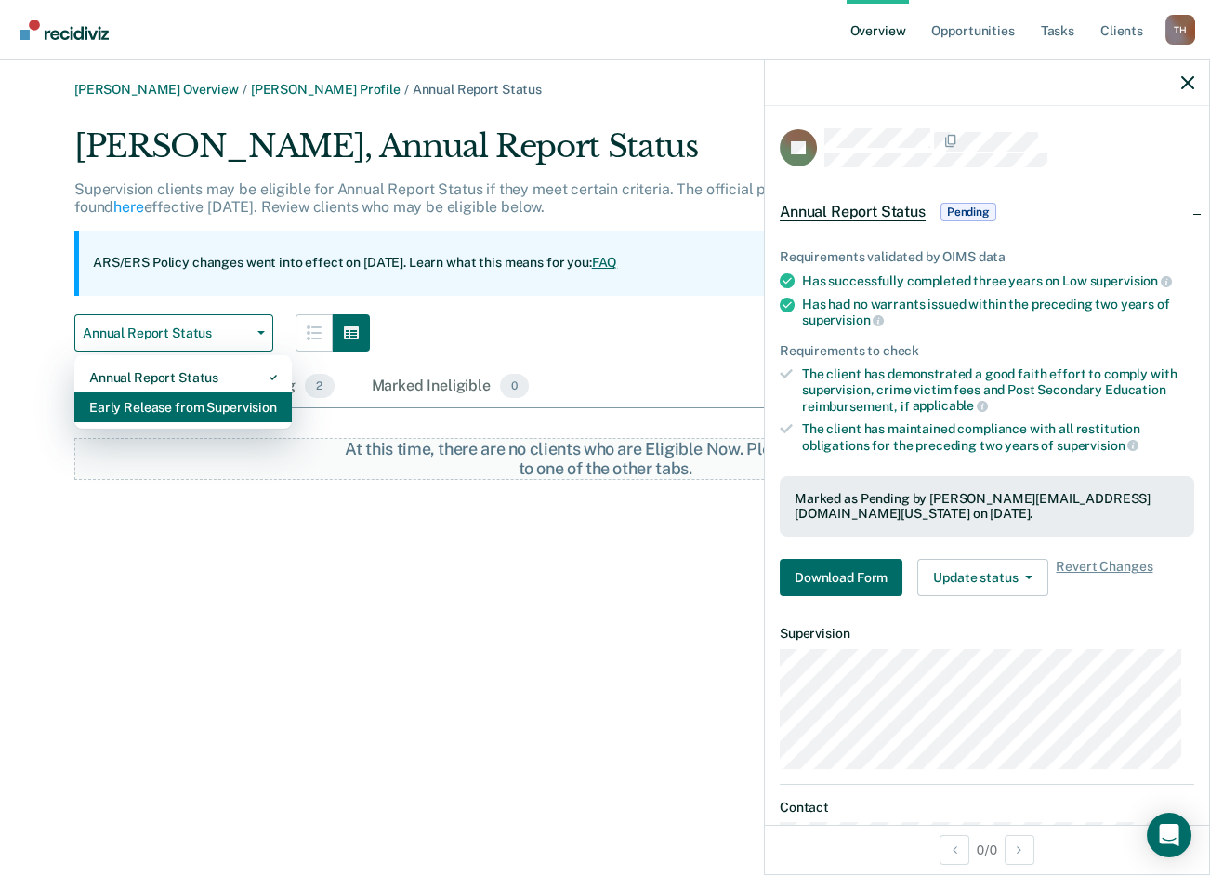
click at [206, 415] on div "Early Release from Supervision" at bounding box center [183, 407] width 188 height 30
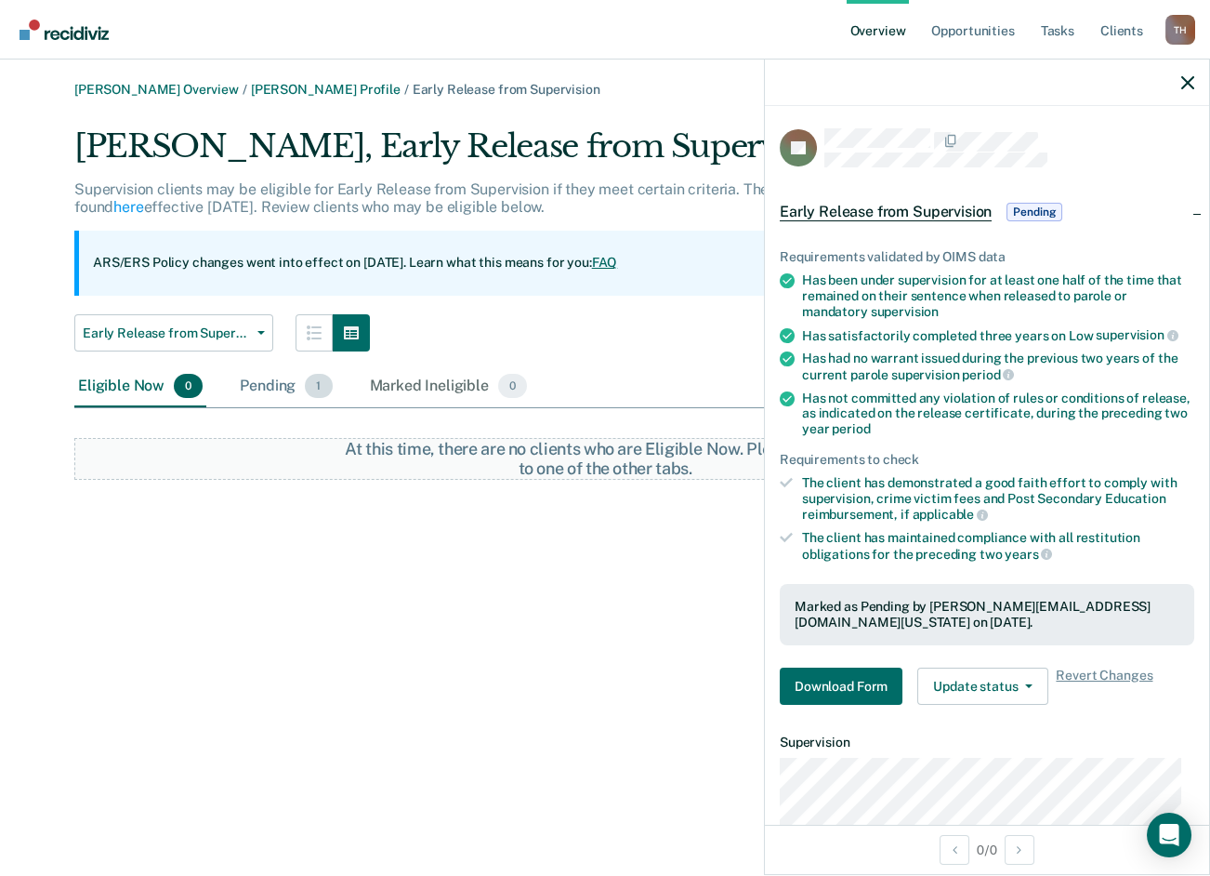
click at [264, 378] on div "Pending 1" at bounding box center [285, 386] width 99 height 41
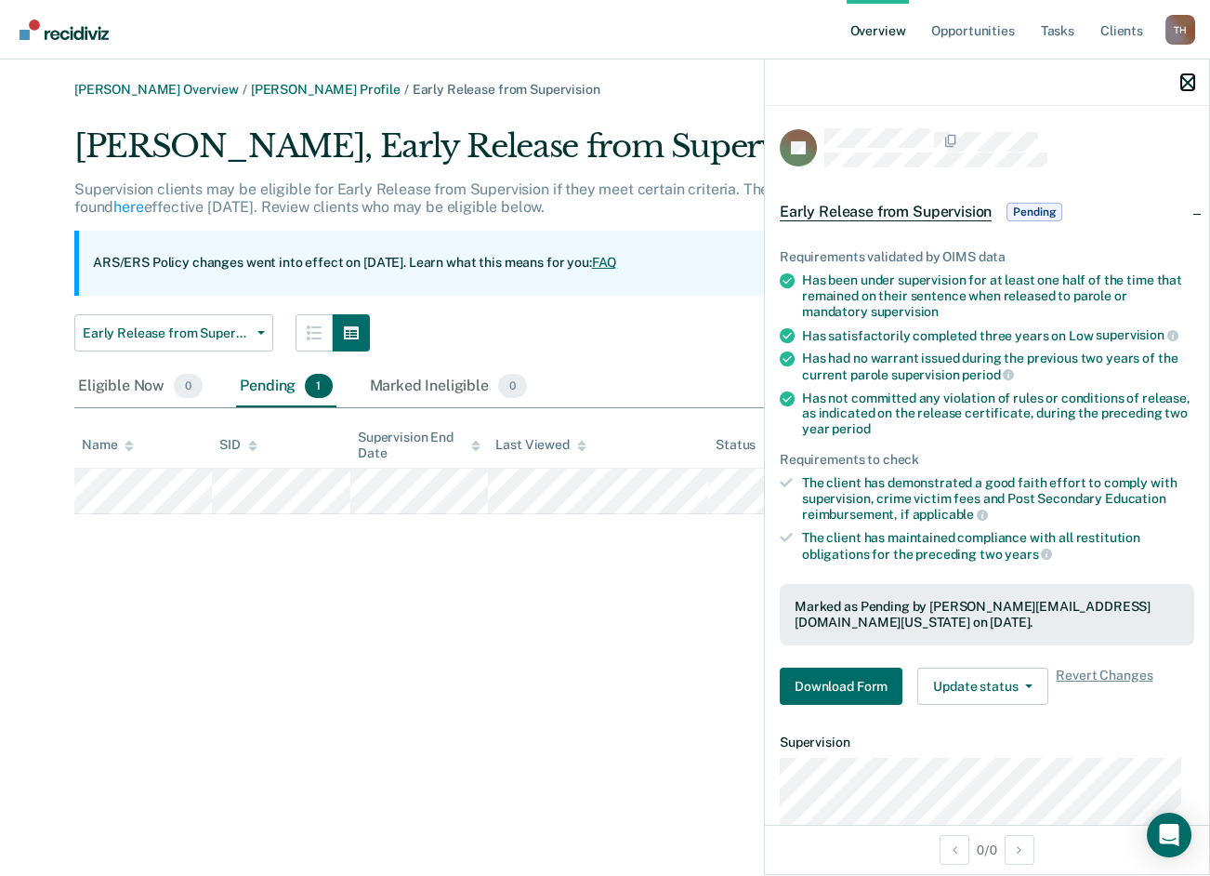
click at [1184, 85] on icon "button" at bounding box center [1188, 82] width 13 height 13
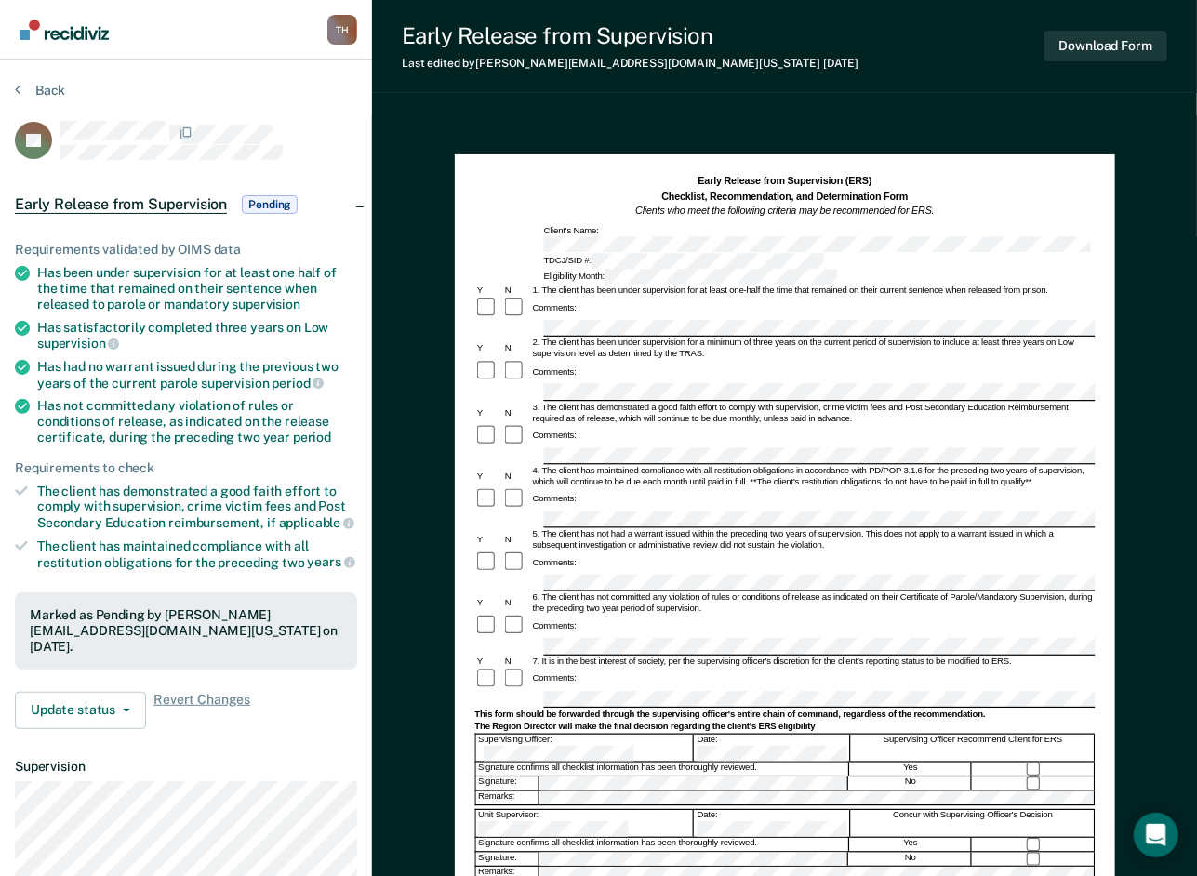
click at [712, 734] on div "Date:" at bounding box center [771, 747] width 155 height 27
click at [961, 668] on div "Comments:" at bounding box center [784, 679] width 620 height 23
click at [1111, 40] on button "Download Form" at bounding box center [1105, 46] width 123 height 31
